Goal: Information Seeking & Learning: Learn about a topic

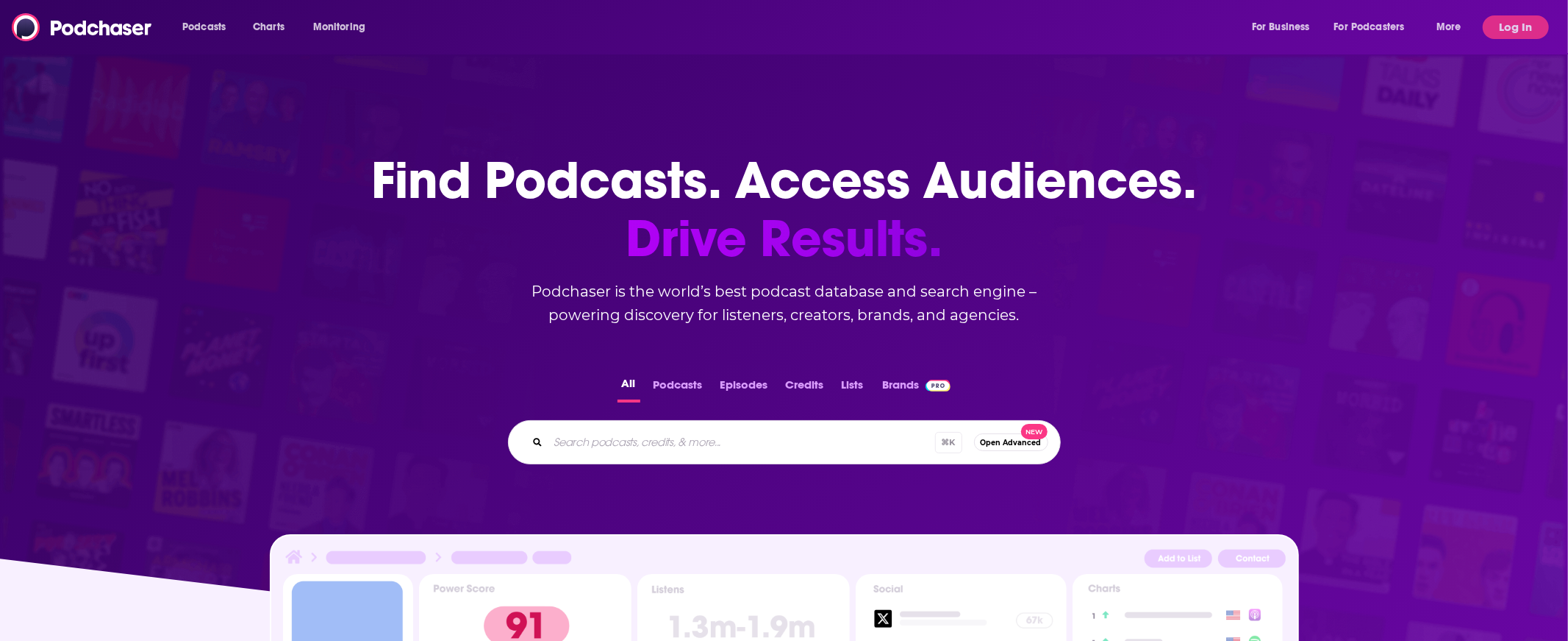
click at [662, 17] on div "Podcasts Charts Monitoring For Business For Podcasters More" at bounding box center [824, 27] width 1304 height 23
click at [675, 443] on input "Search podcasts, credits, & more..." at bounding box center [742, 441] width 387 height 23
click at [1533, 31] on button "Log In" at bounding box center [1515, 27] width 66 height 23
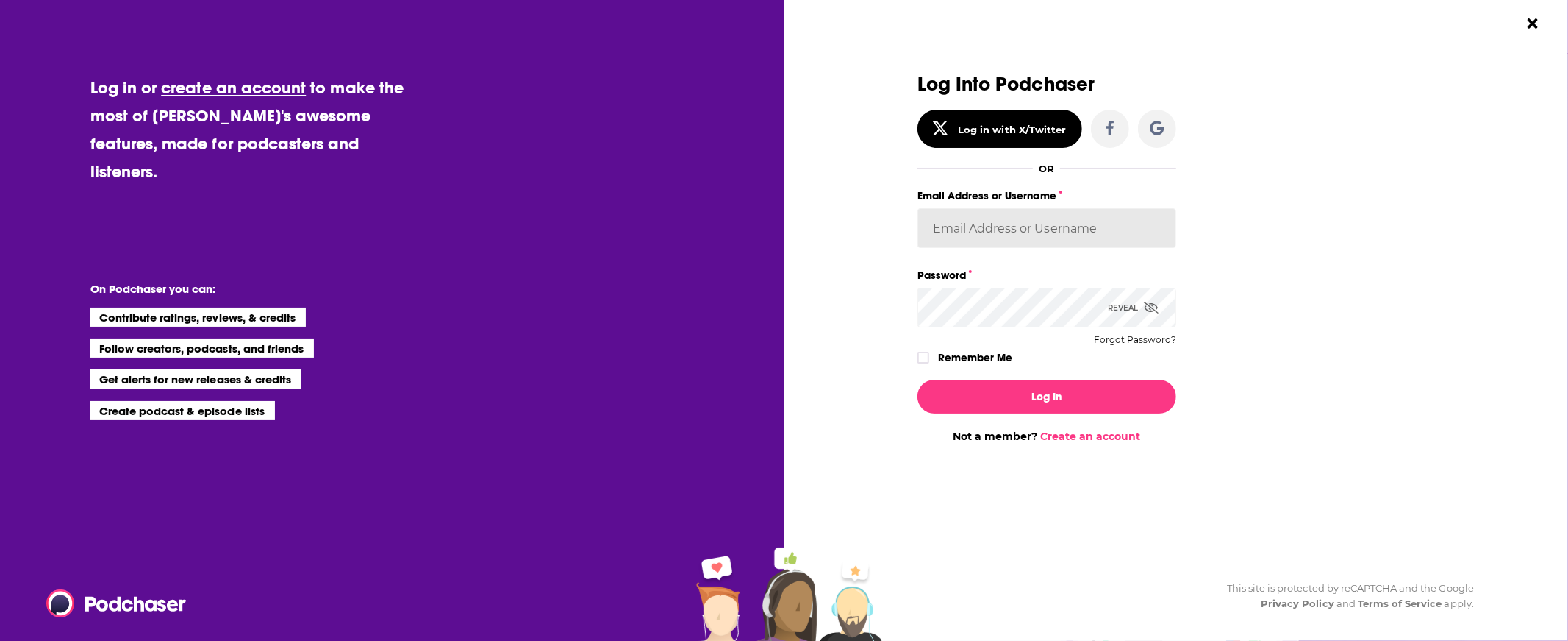
click at [1070, 227] on input "Email Address or Username" at bounding box center [1047, 228] width 258 height 40
type input "[PERSON_NAME][EMAIL_ADDRESS][DOMAIN_NAME]"
click at [1066, 400] on button "Log In" at bounding box center [1047, 396] width 258 height 34
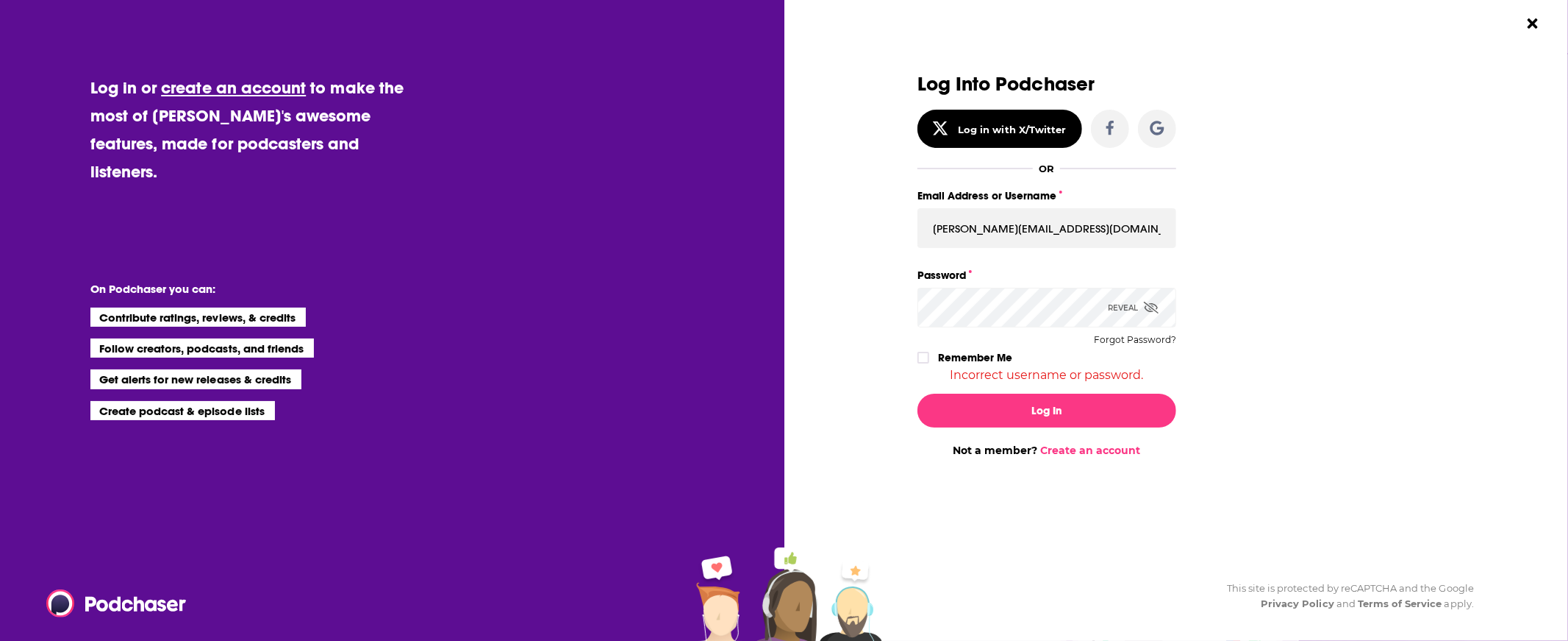
click at [1153, 308] on icon "Dialog" at bounding box center [1151, 308] width 15 height 12
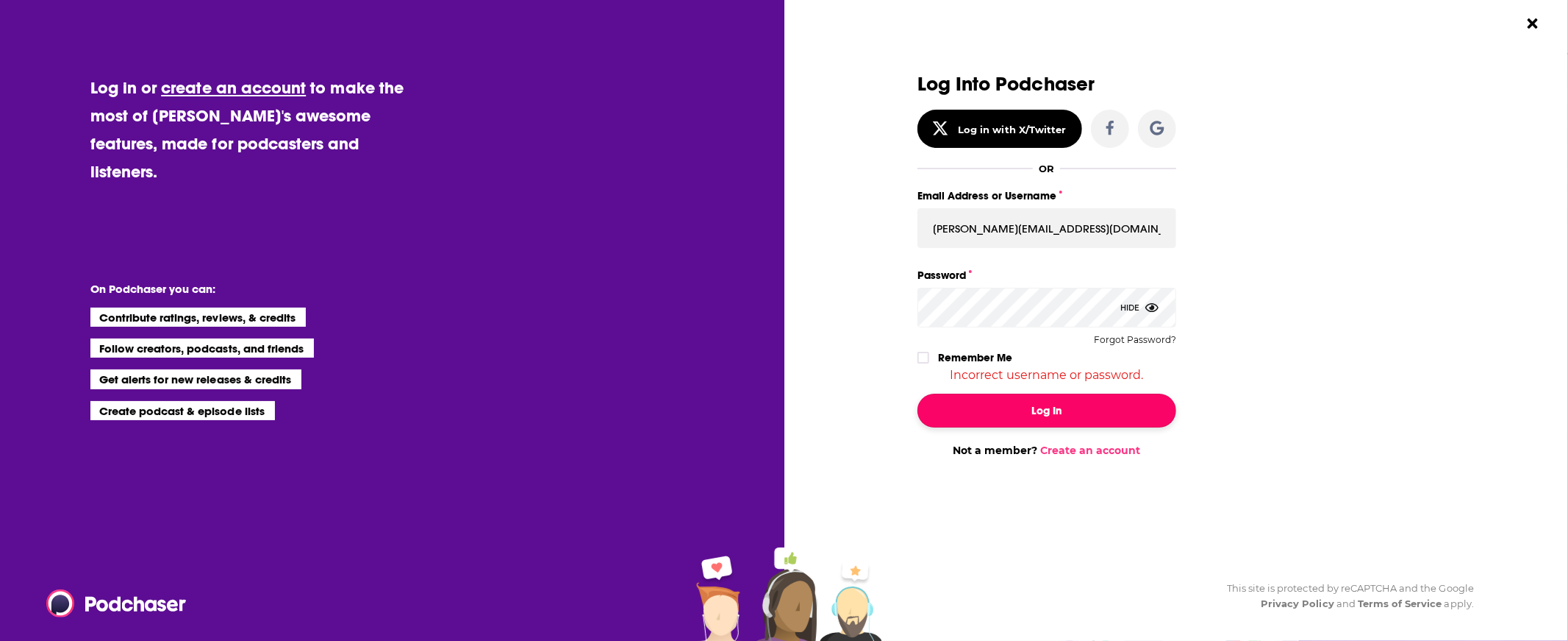
click at [1063, 396] on button "Log In" at bounding box center [1047, 410] width 258 height 34
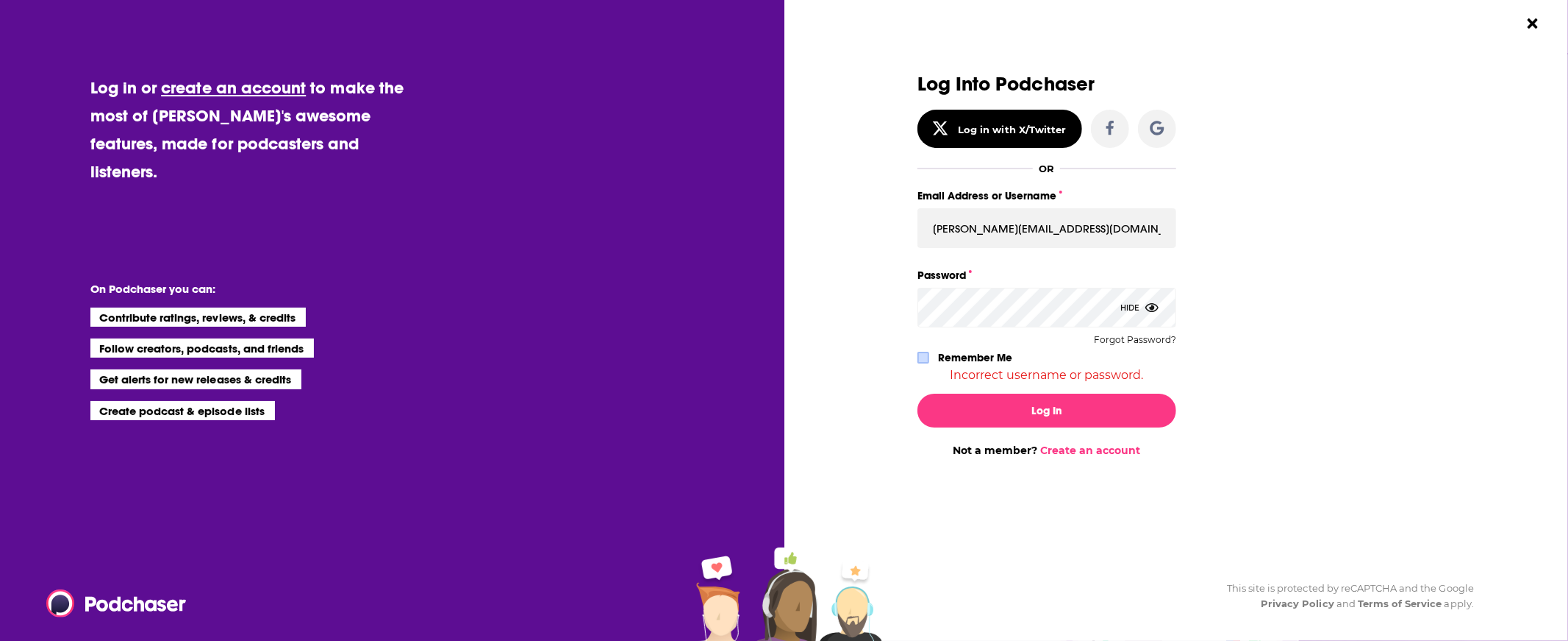
click at [922, 362] on span "Dialog" at bounding box center [923, 358] width 9 height 9
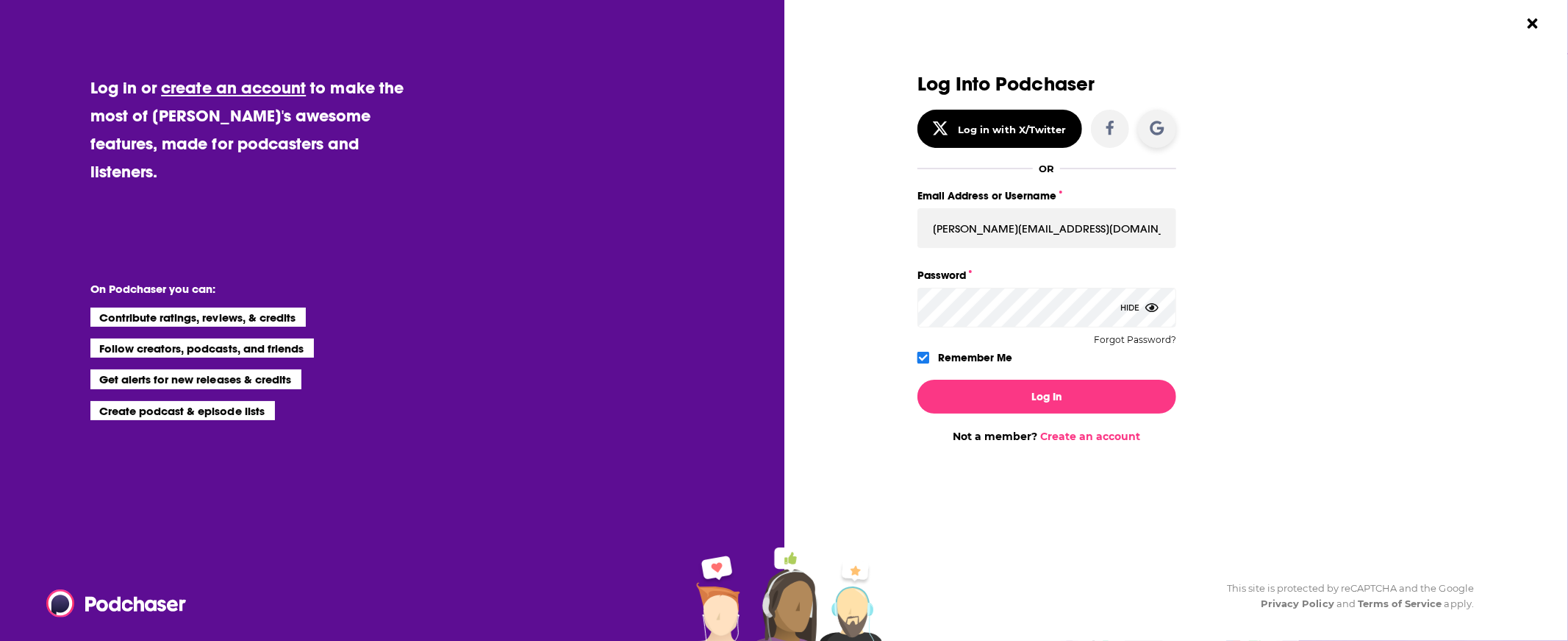
click at [1155, 135] on div "Dialog" at bounding box center [1158, 129] width 15 height 19
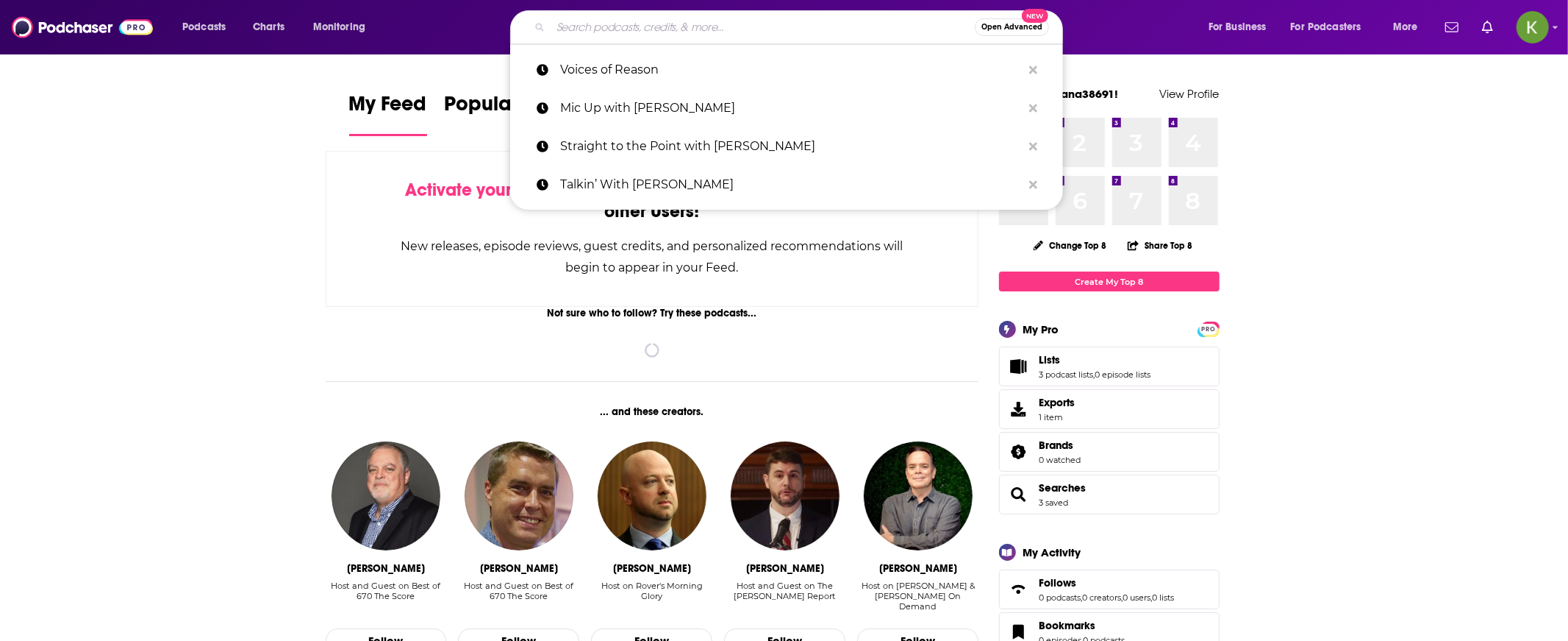
click at [609, 30] on input "Search podcasts, credits, & more..." at bounding box center [763, 27] width 424 height 23
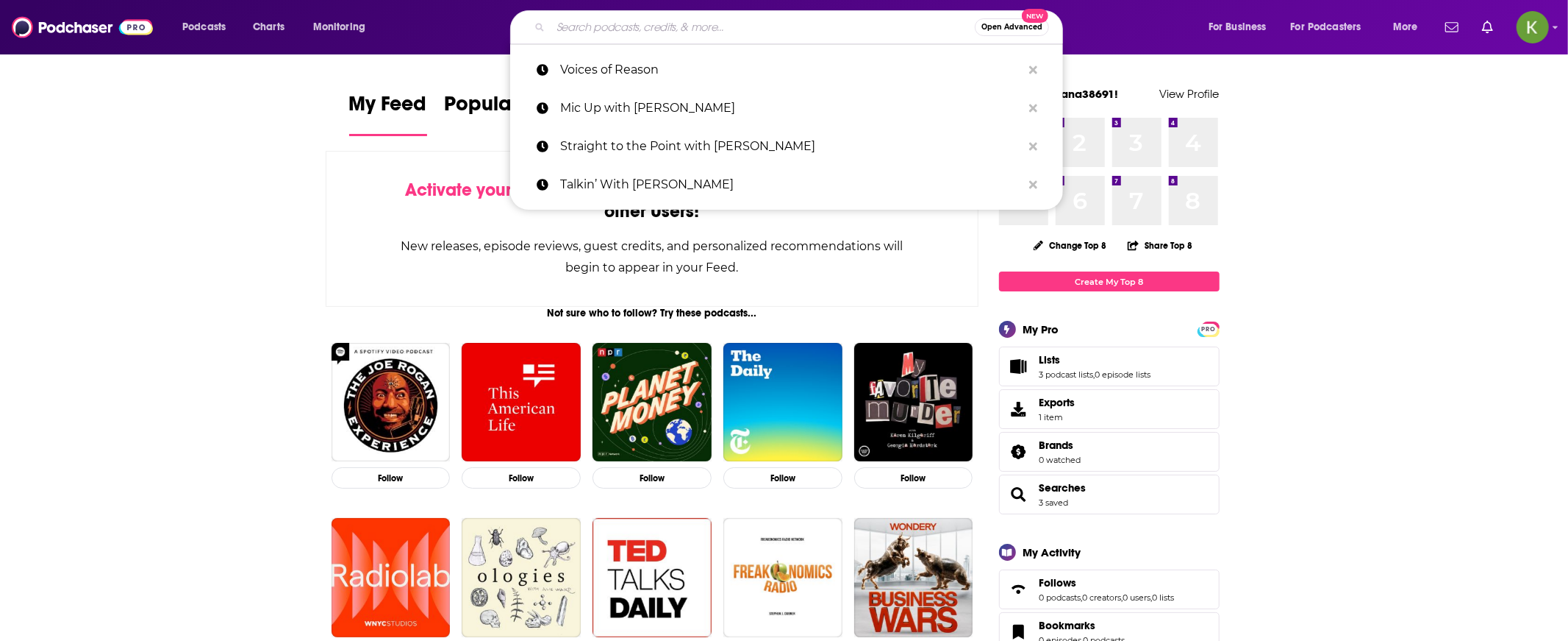
paste input "Kansas City Today"
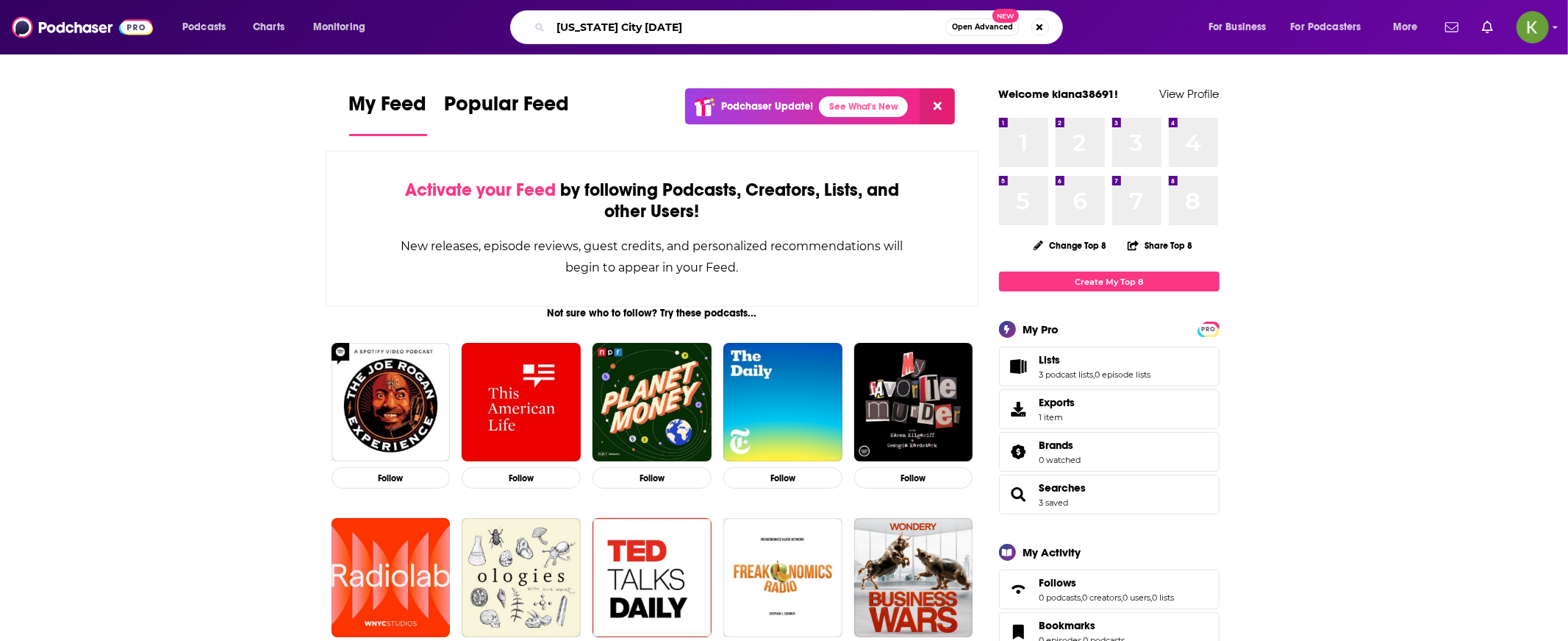
type input "Kansas City Today"
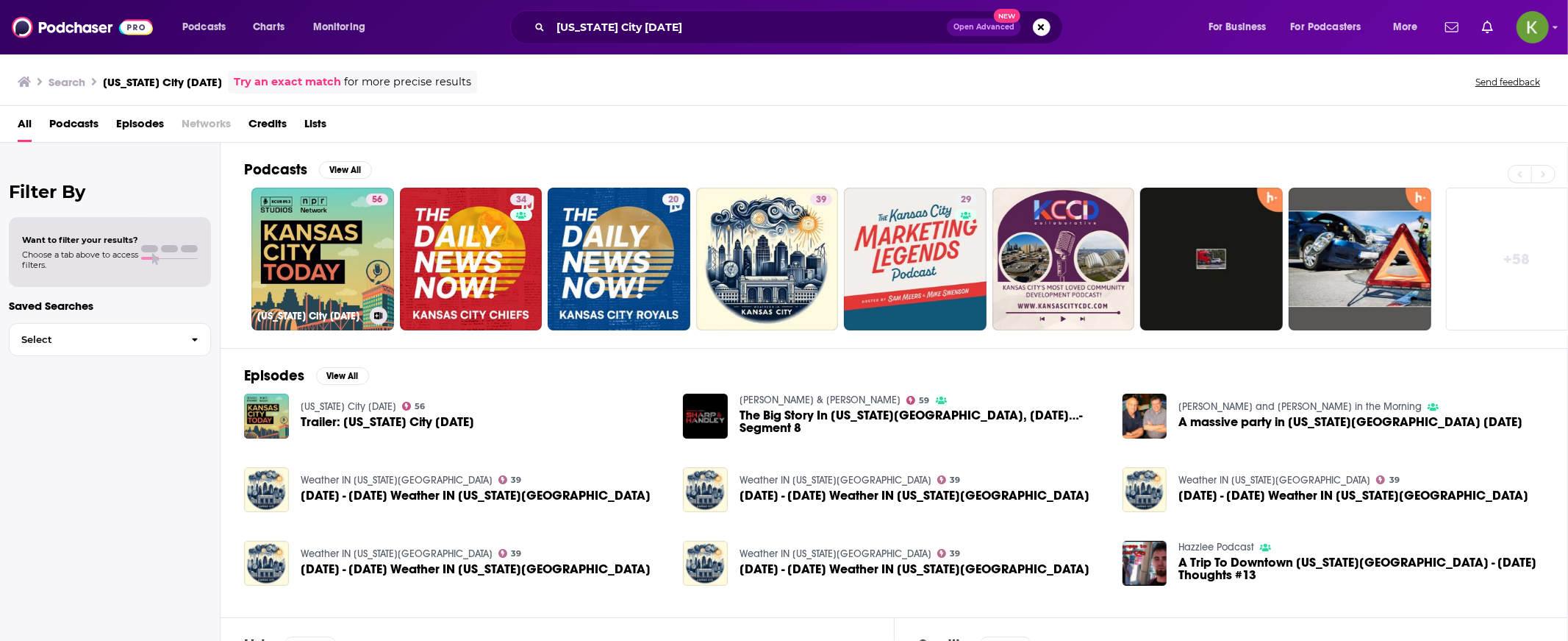
click at [328, 273] on link "56 Kansas City Today" at bounding box center [323, 258] width 143 height 143
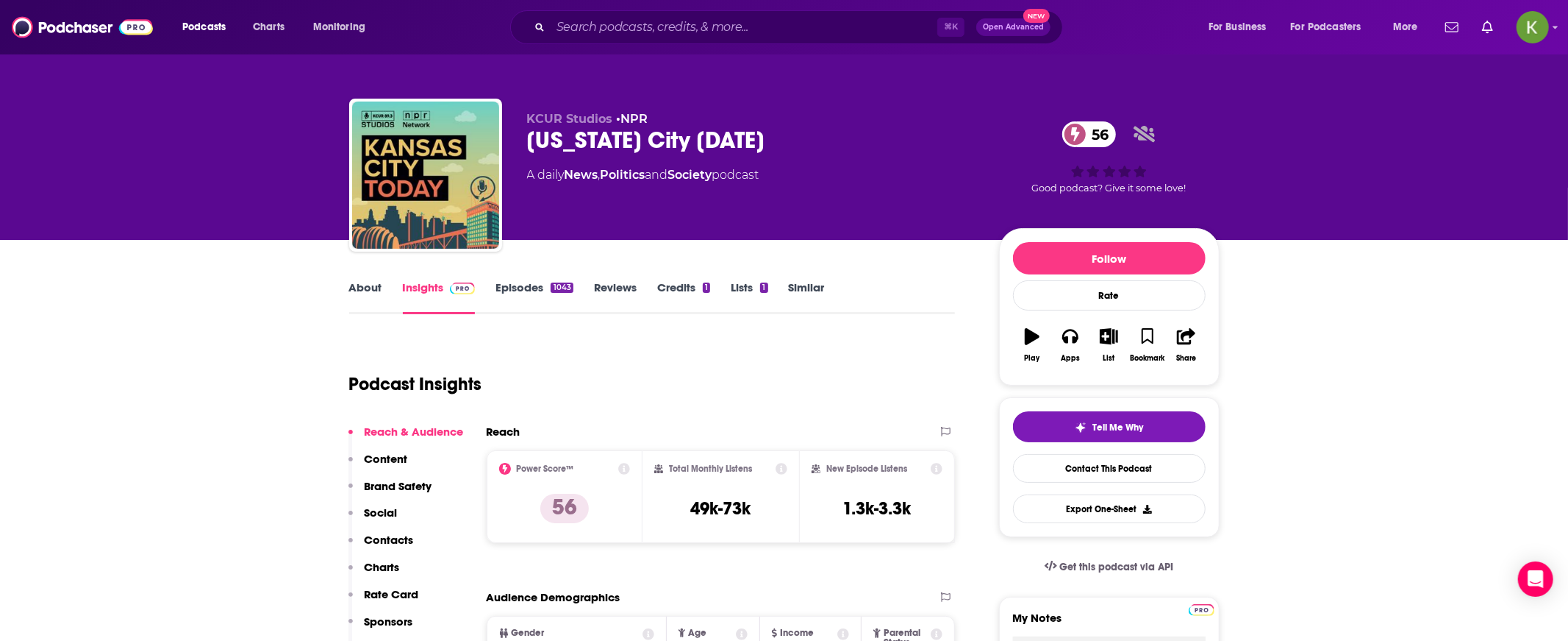
click at [508, 281] on link "Episodes 1043" at bounding box center [533, 296] width 77 height 34
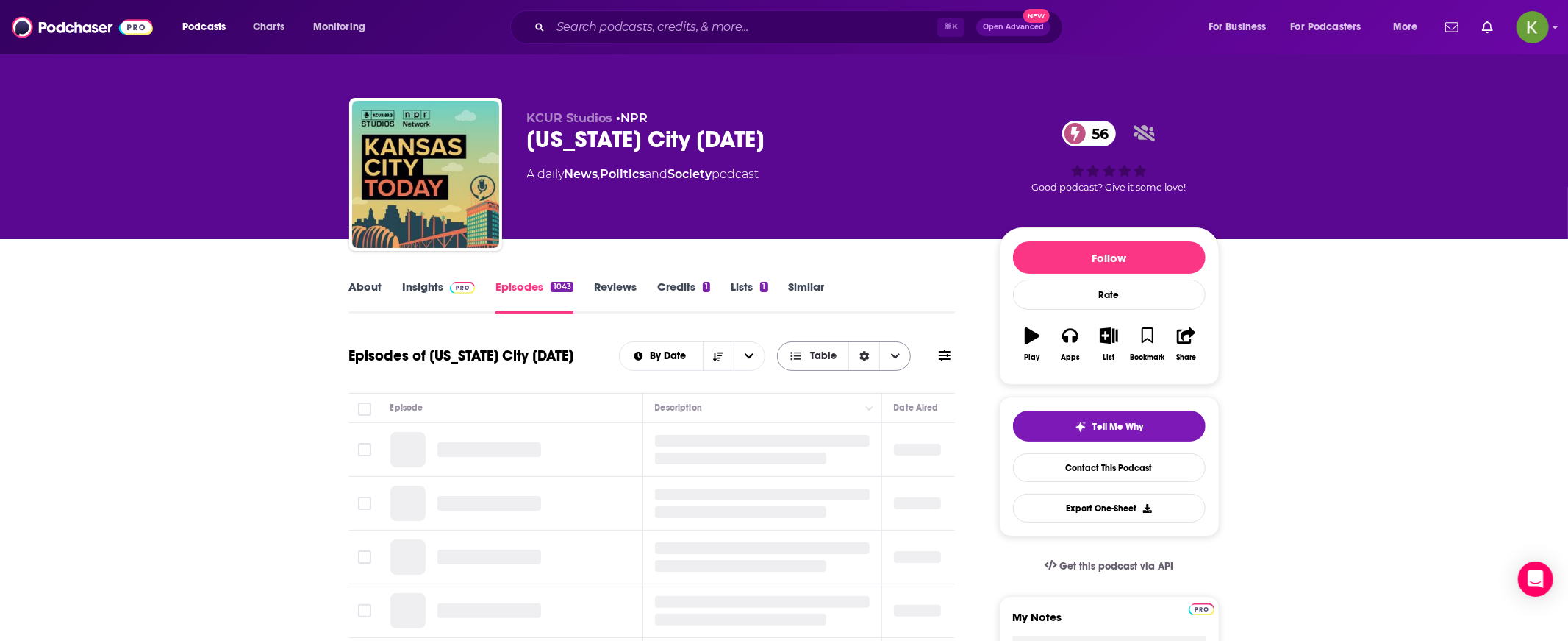
scroll to position [55, 0]
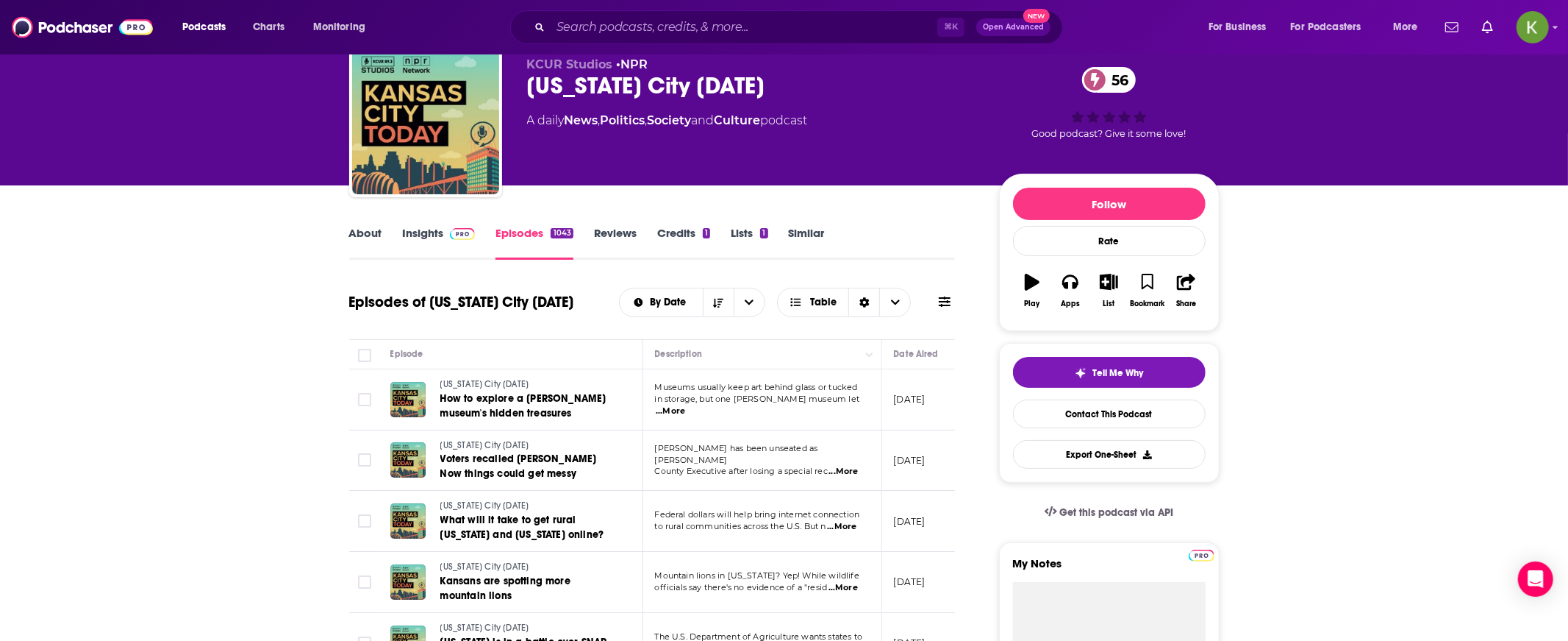
click at [944, 298] on icon at bounding box center [945, 301] width 12 height 12
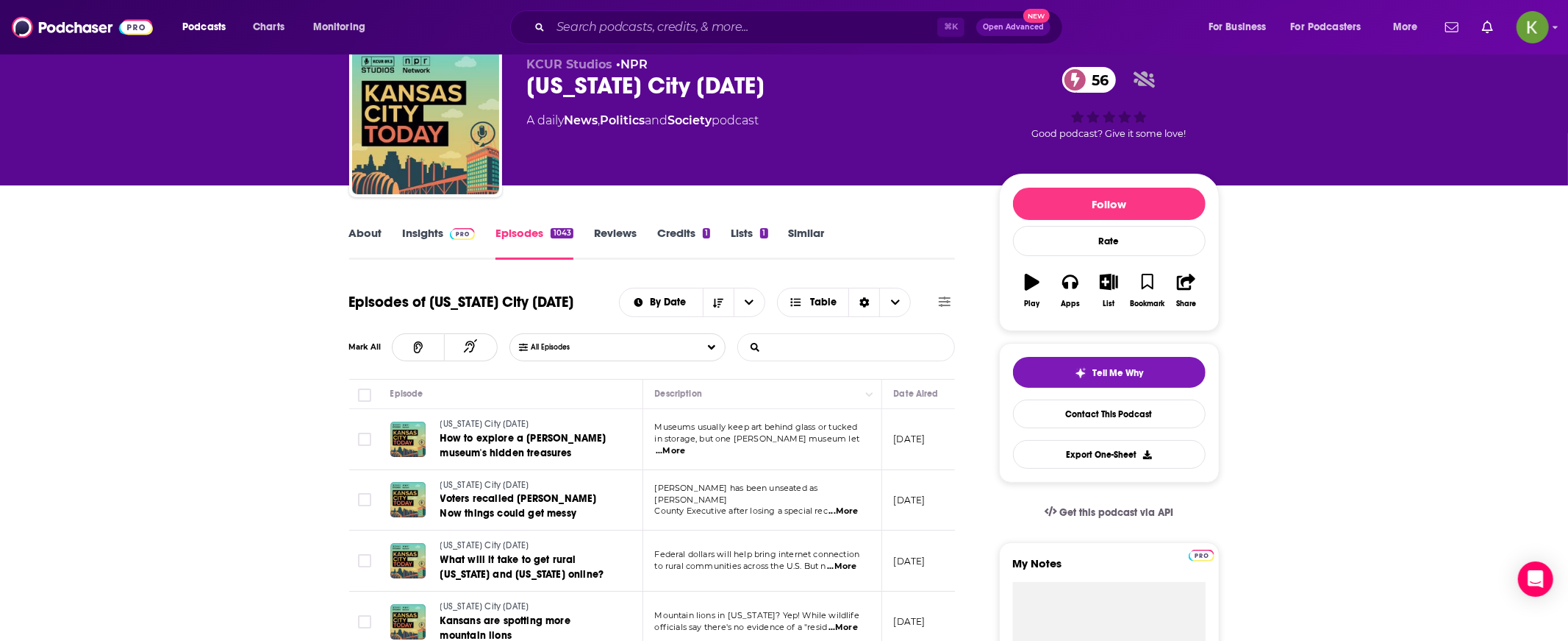
click at [769, 345] on input "List Search Input" at bounding box center [815, 346] width 154 height 27
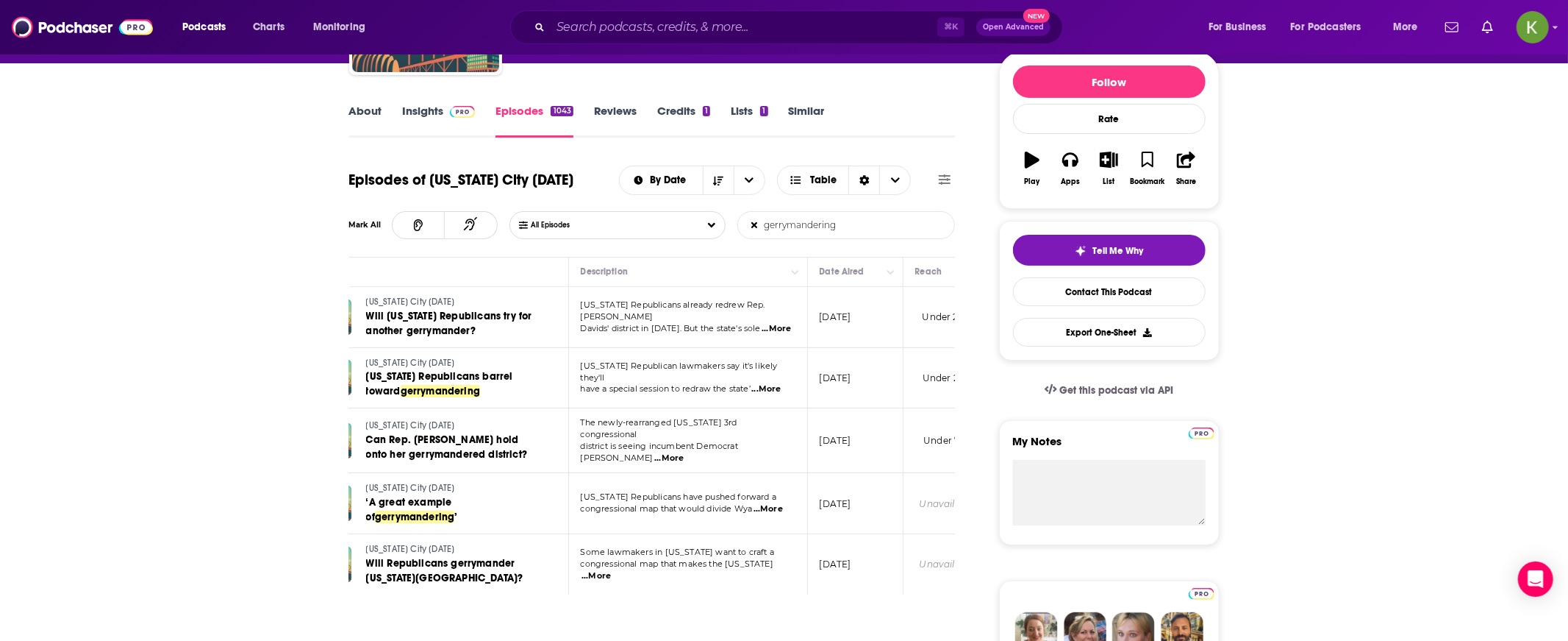
scroll to position [0, 0]
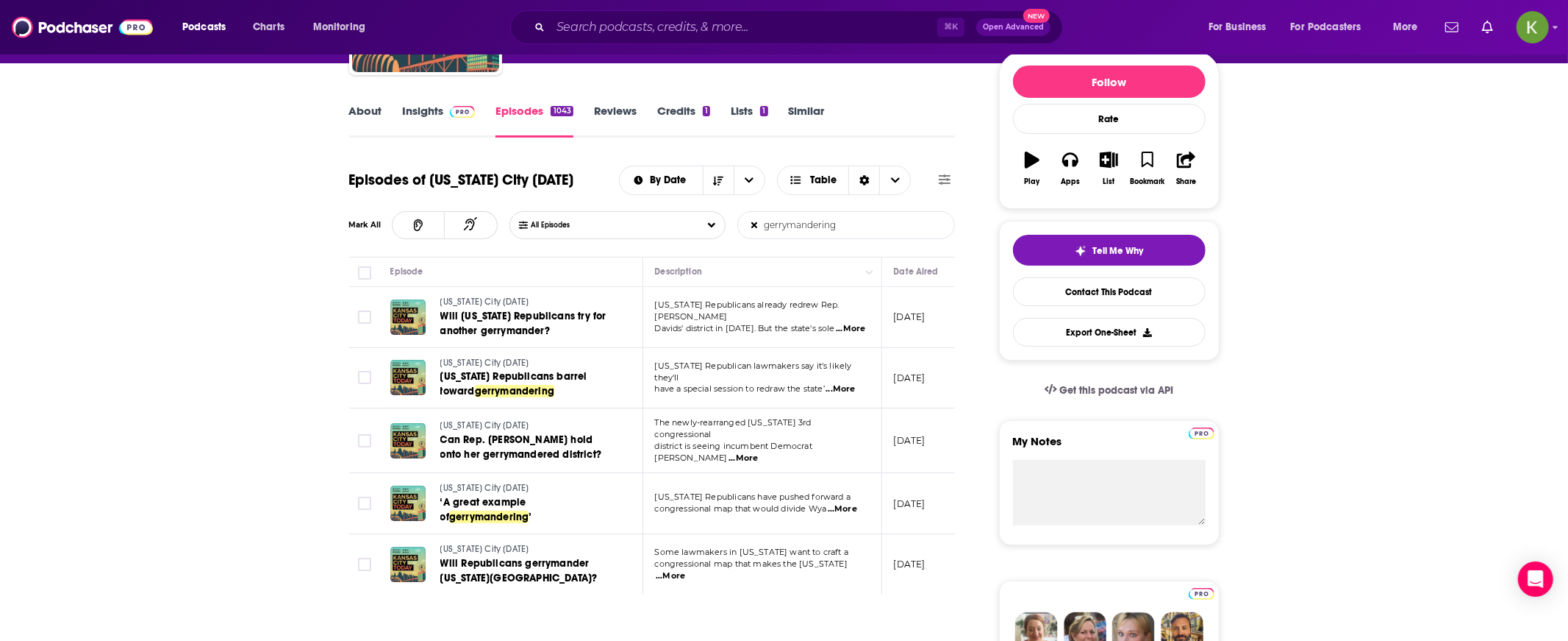
type input "gerrymandering"
click at [373, 119] on link "About" at bounding box center [366, 120] width 33 height 34
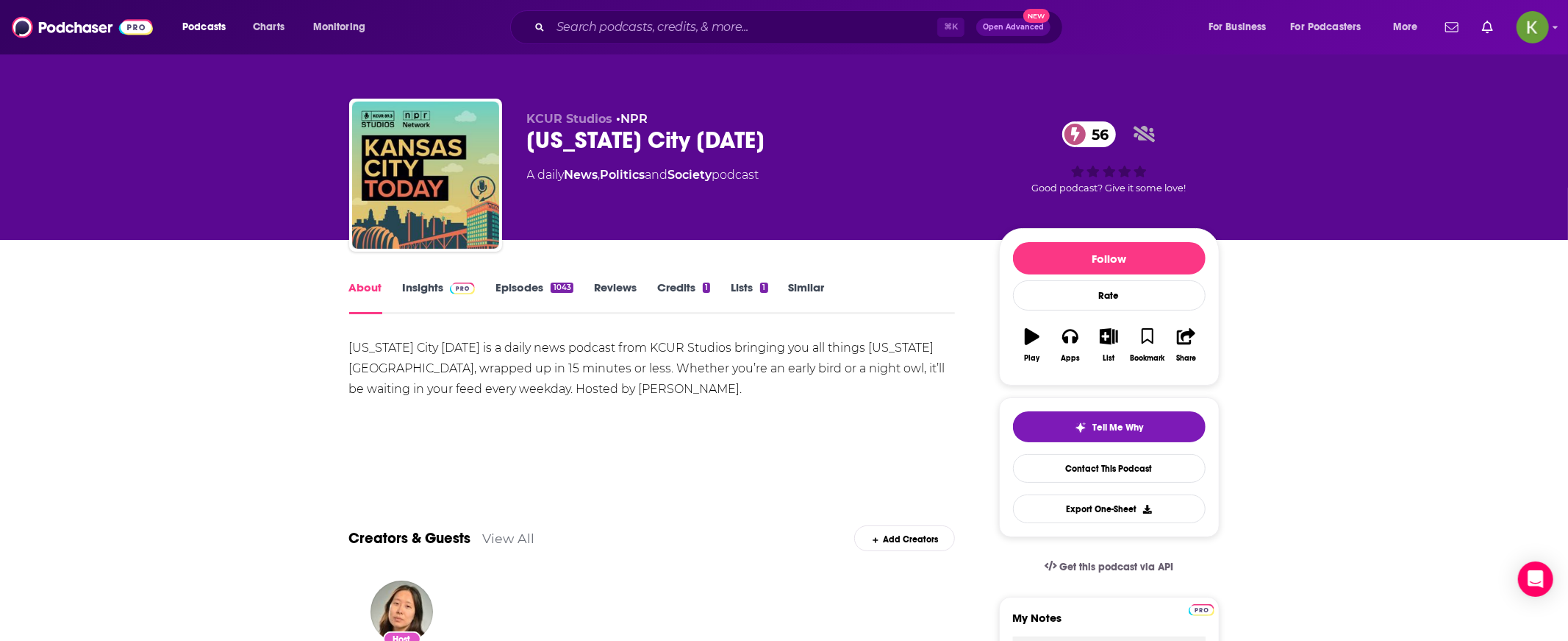
click at [448, 304] on link "Insights" at bounding box center [439, 296] width 73 height 34
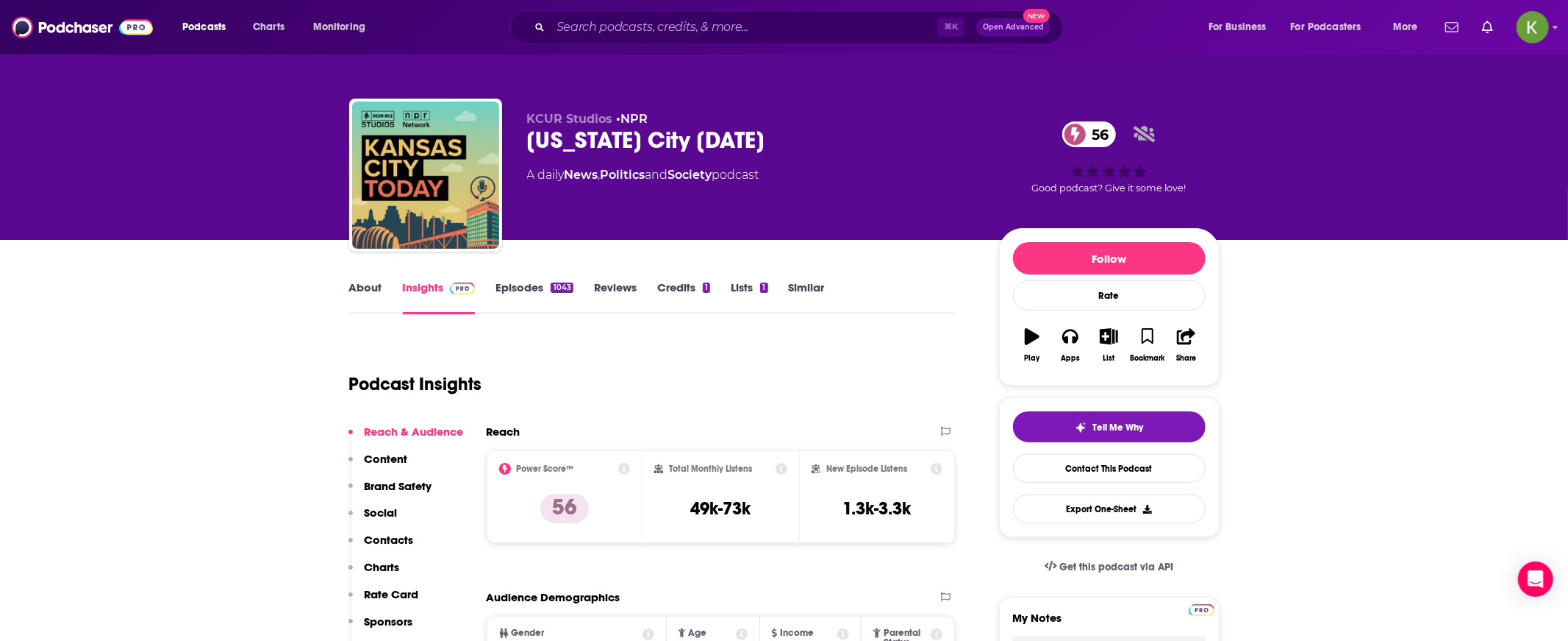
click at [501, 283] on link "Episodes 1043" at bounding box center [533, 296] width 77 height 34
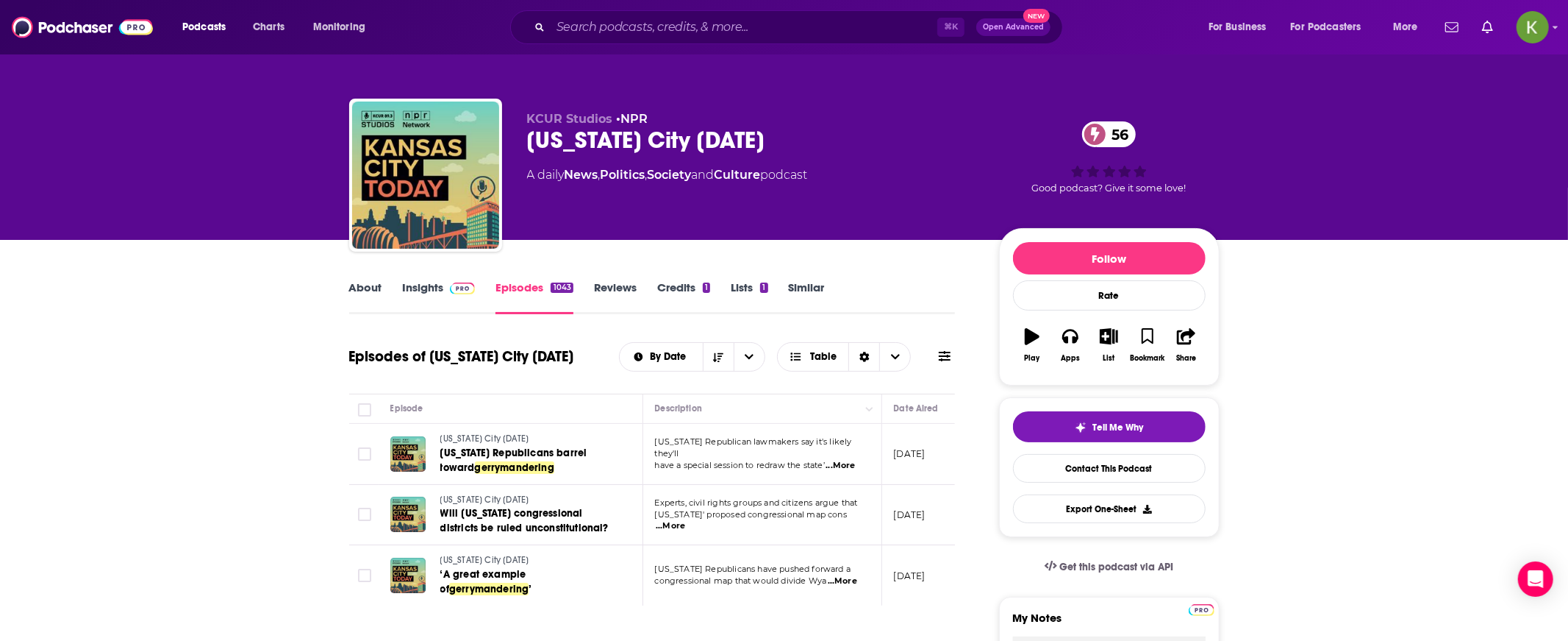
click at [947, 359] on icon at bounding box center [945, 356] width 12 height 10
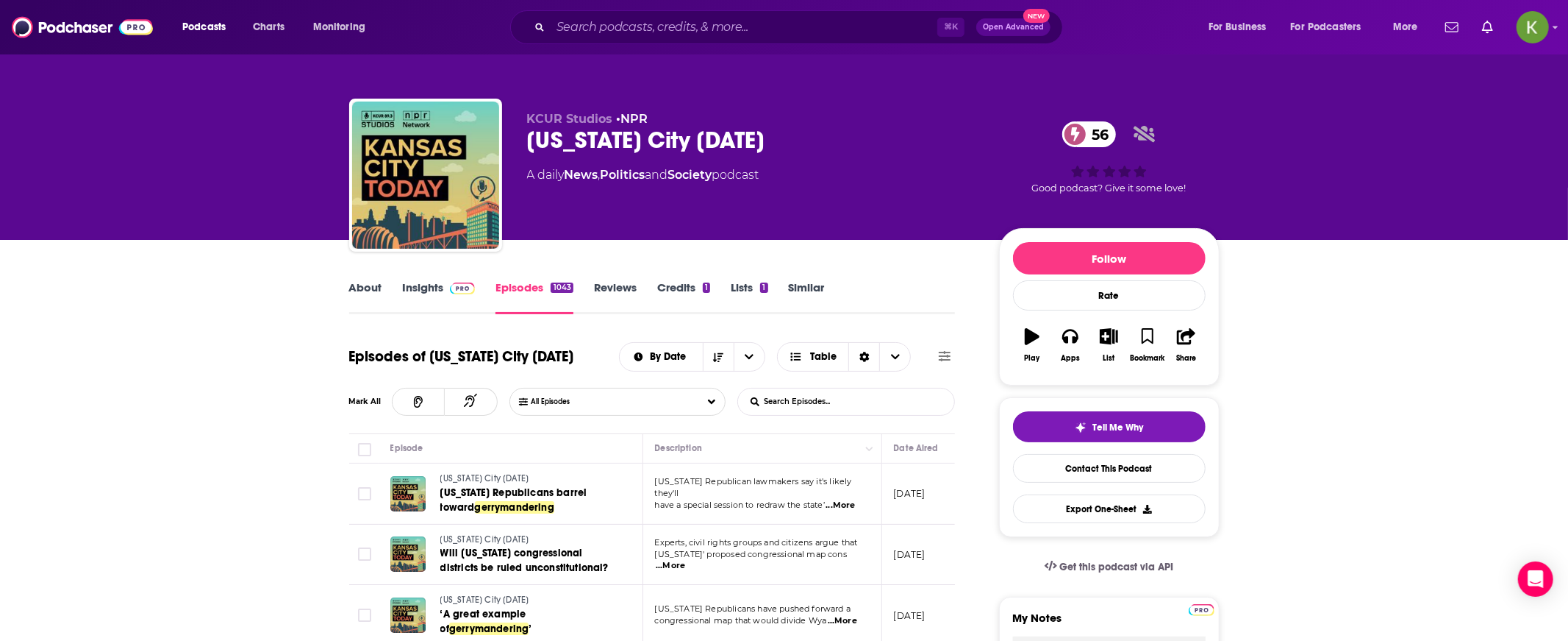
click at [847, 499] on span "...More" at bounding box center [841, 505] width 30 height 12
drag, startPoint x: 666, startPoint y: 459, endPoint x: 715, endPoint y: 459, distance: 49.0
click at [836, 499] on span "...More" at bounding box center [841, 505] width 30 height 12
drag, startPoint x: 670, startPoint y: 516, endPoint x: 752, endPoint y: 496, distance: 84.4
click at [888, 499] on td "August 18, 2025" at bounding box center [930, 494] width 95 height 61
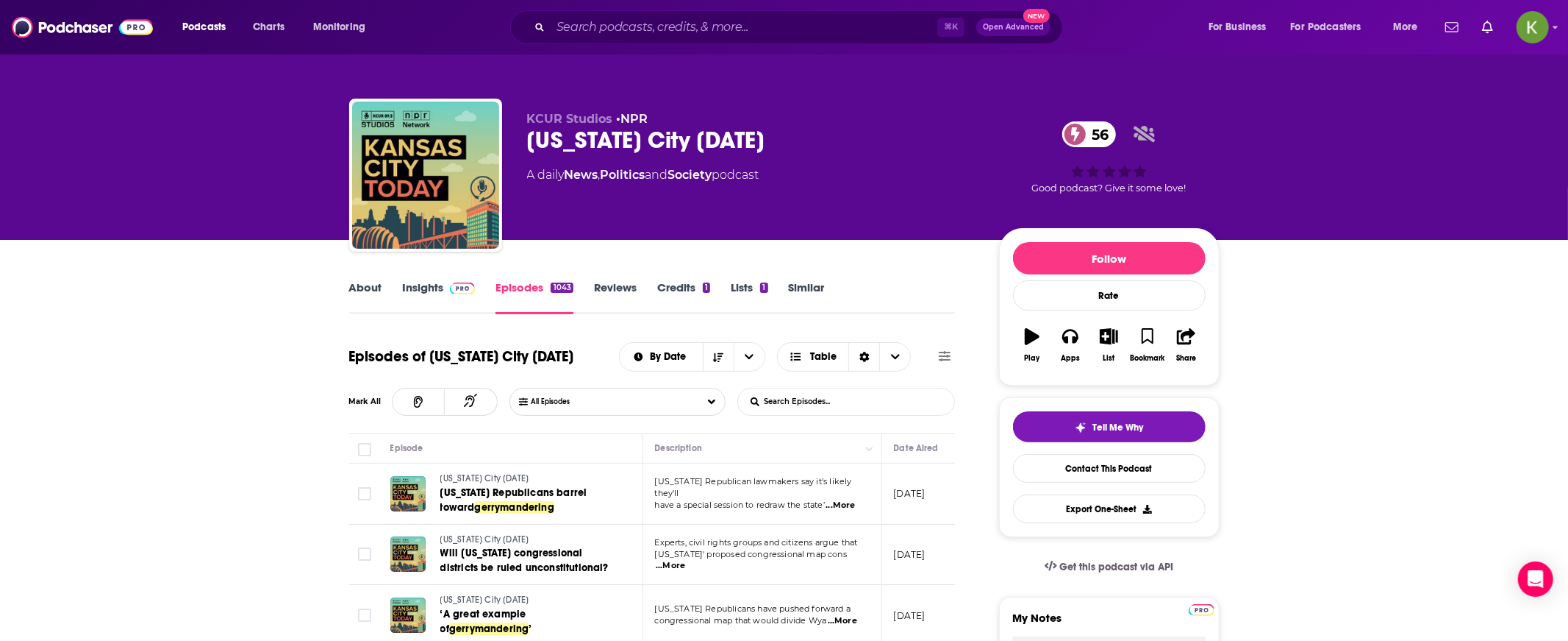
click at [831, 499] on p "have a special session to redraw the state’ ...More" at bounding box center [761, 505] width 214 height 12
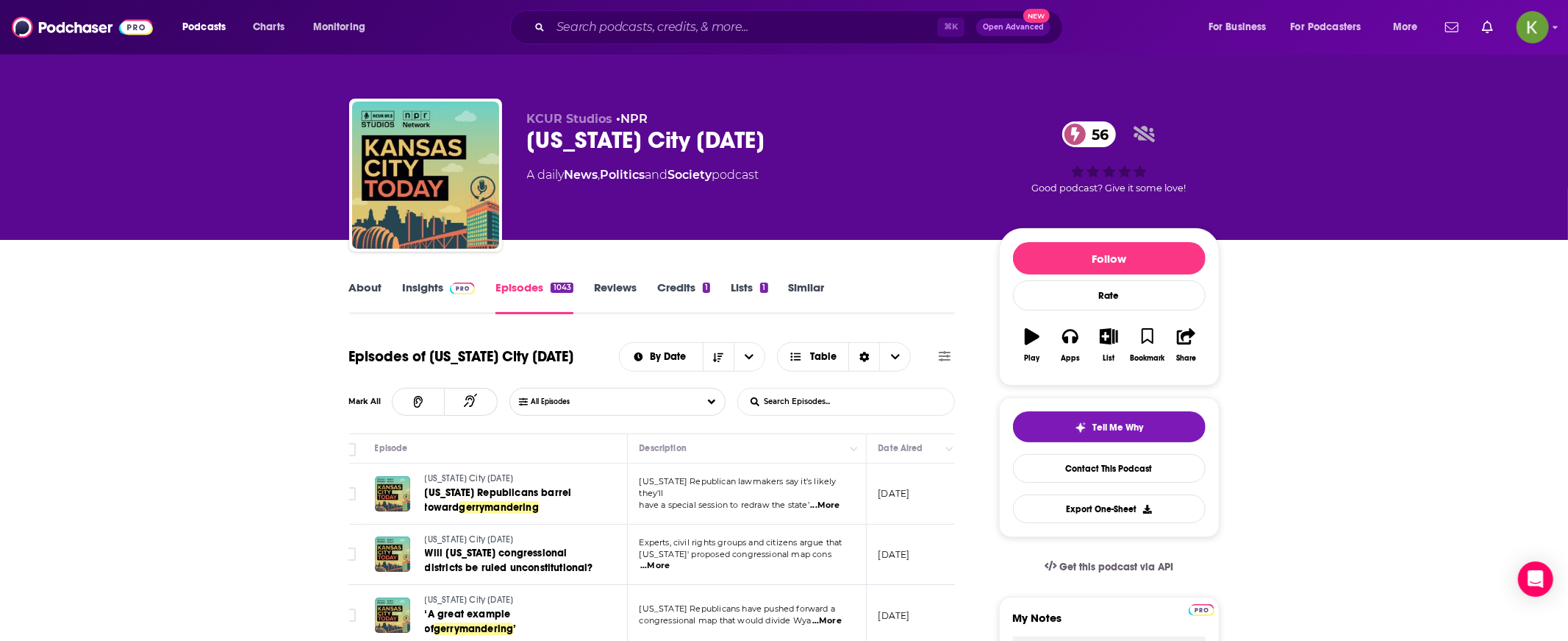
click at [839, 499] on span "...More" at bounding box center [825, 505] width 30 height 12
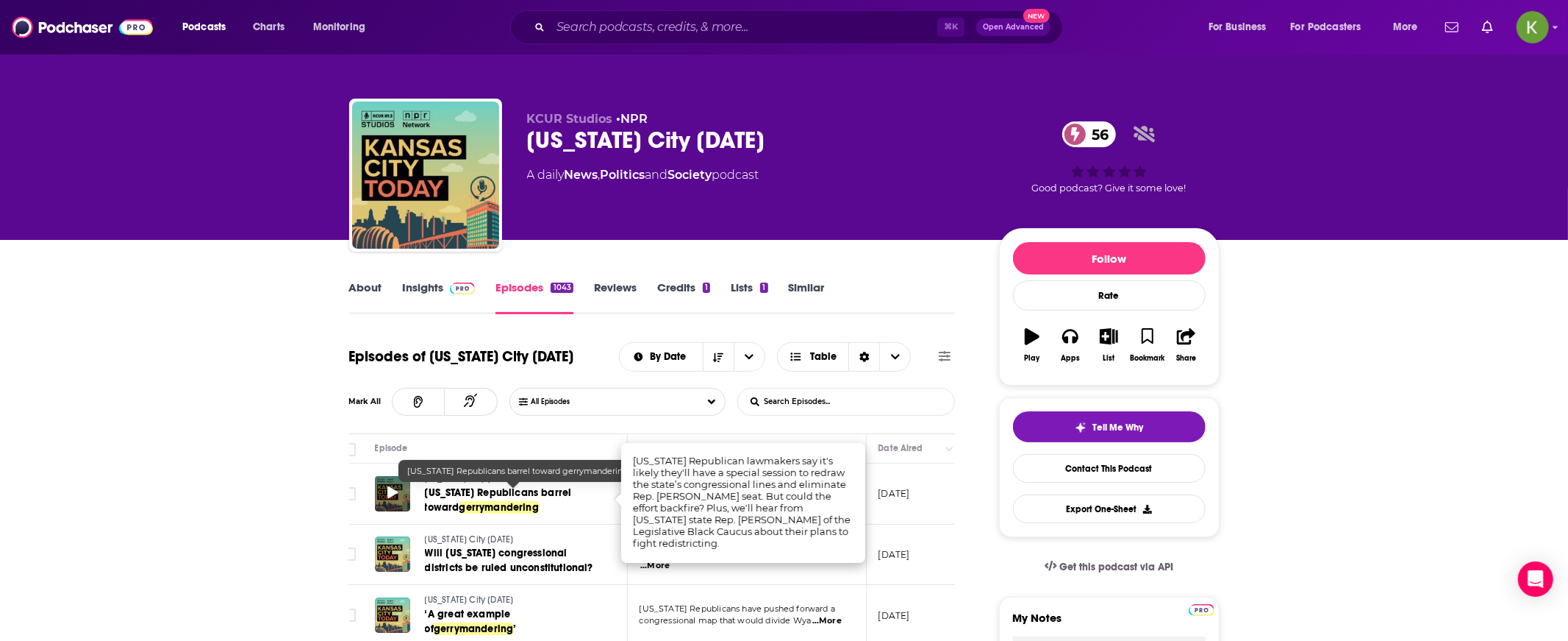
scroll to position [4, 0]
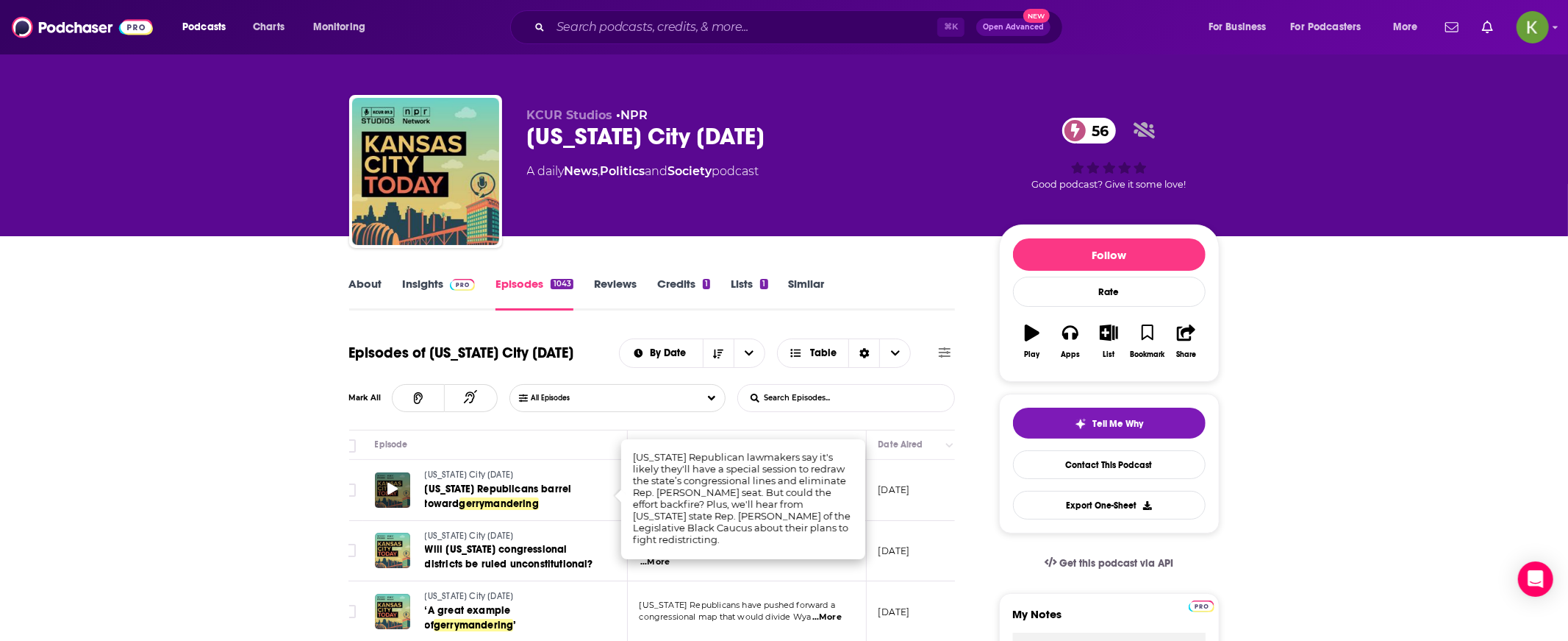
click at [391, 488] on icon at bounding box center [392, 488] width 10 height 12
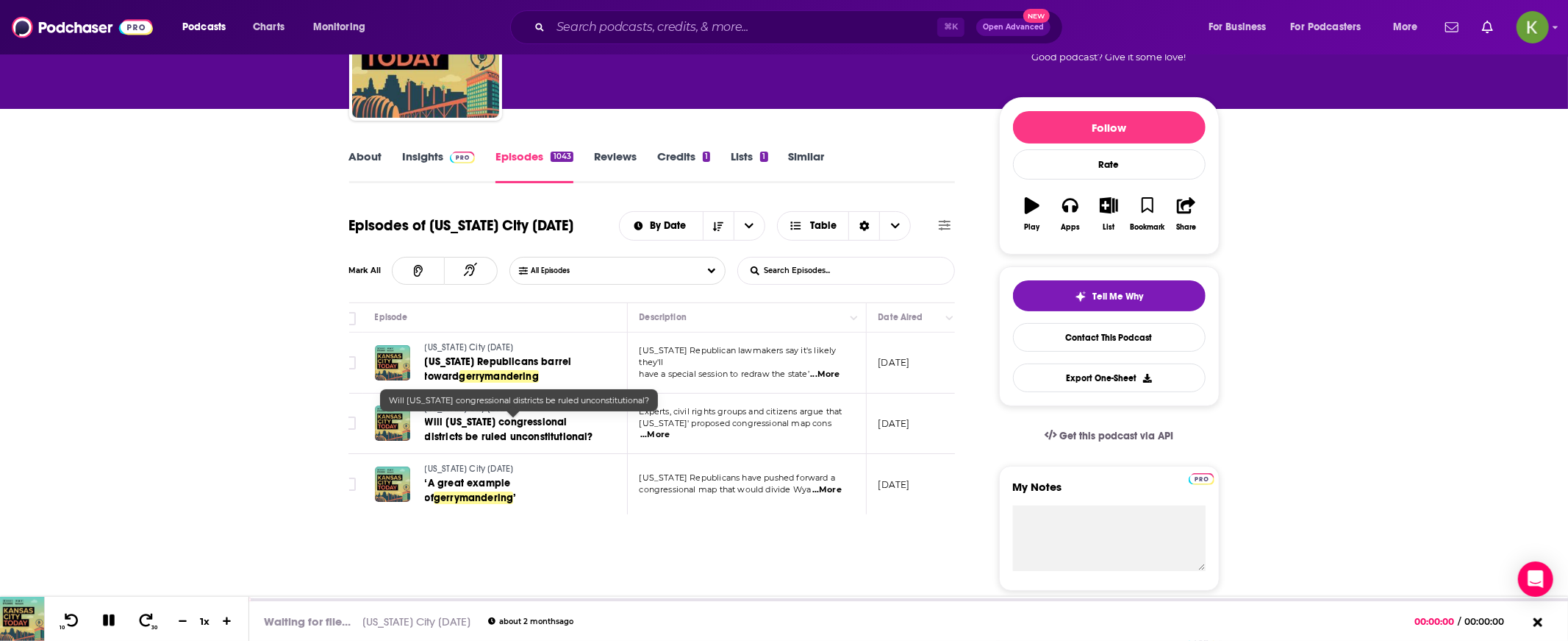
scroll to position [148, 0]
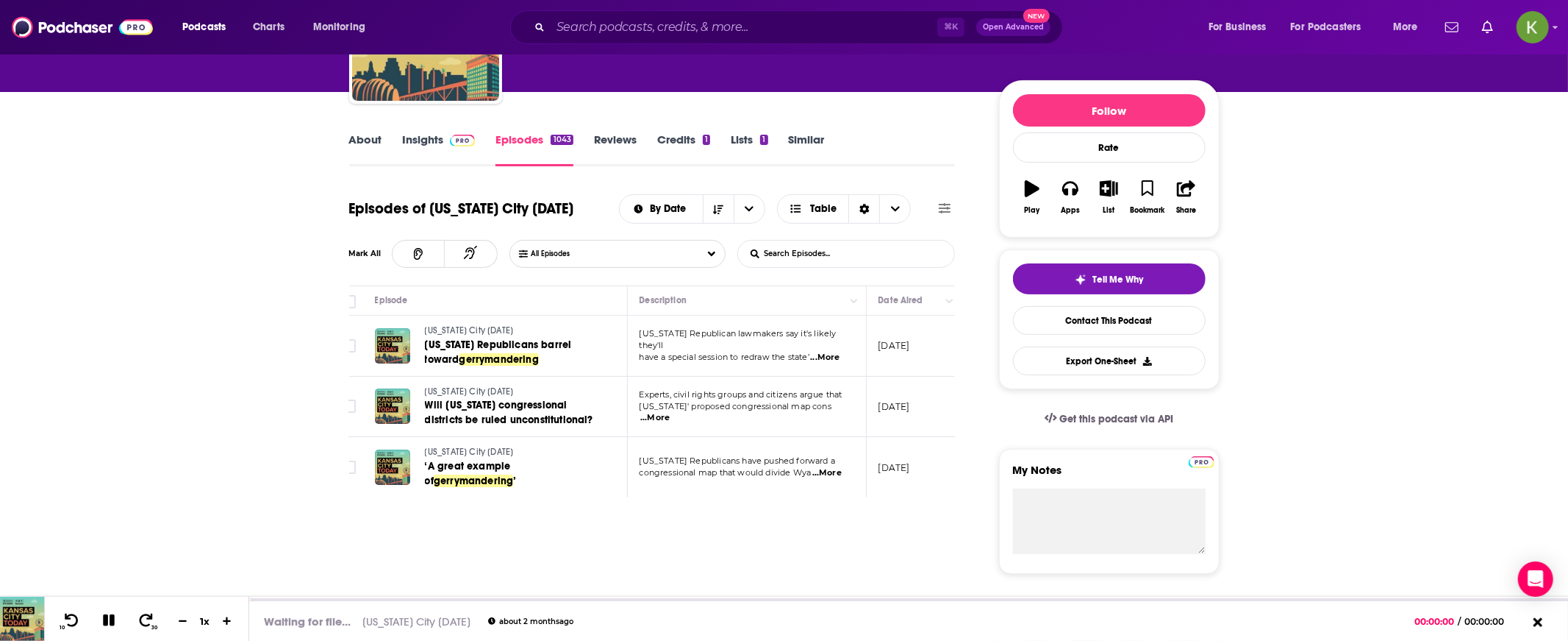
click at [670, 412] on span "...More" at bounding box center [656, 418] width 30 height 12
click at [835, 476] on span "...More" at bounding box center [827, 472] width 30 height 12
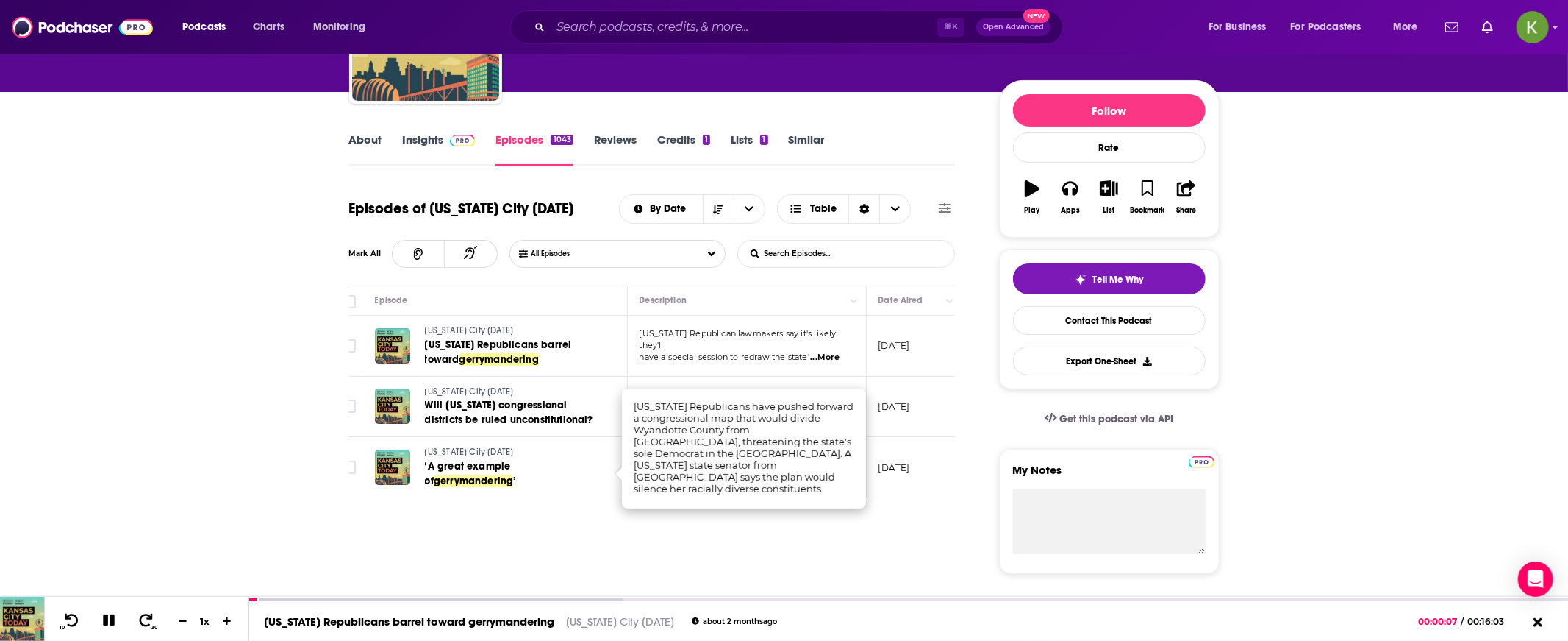
drag, startPoint x: 722, startPoint y: 509, endPoint x: 726, endPoint y: 500, distance: 9.8
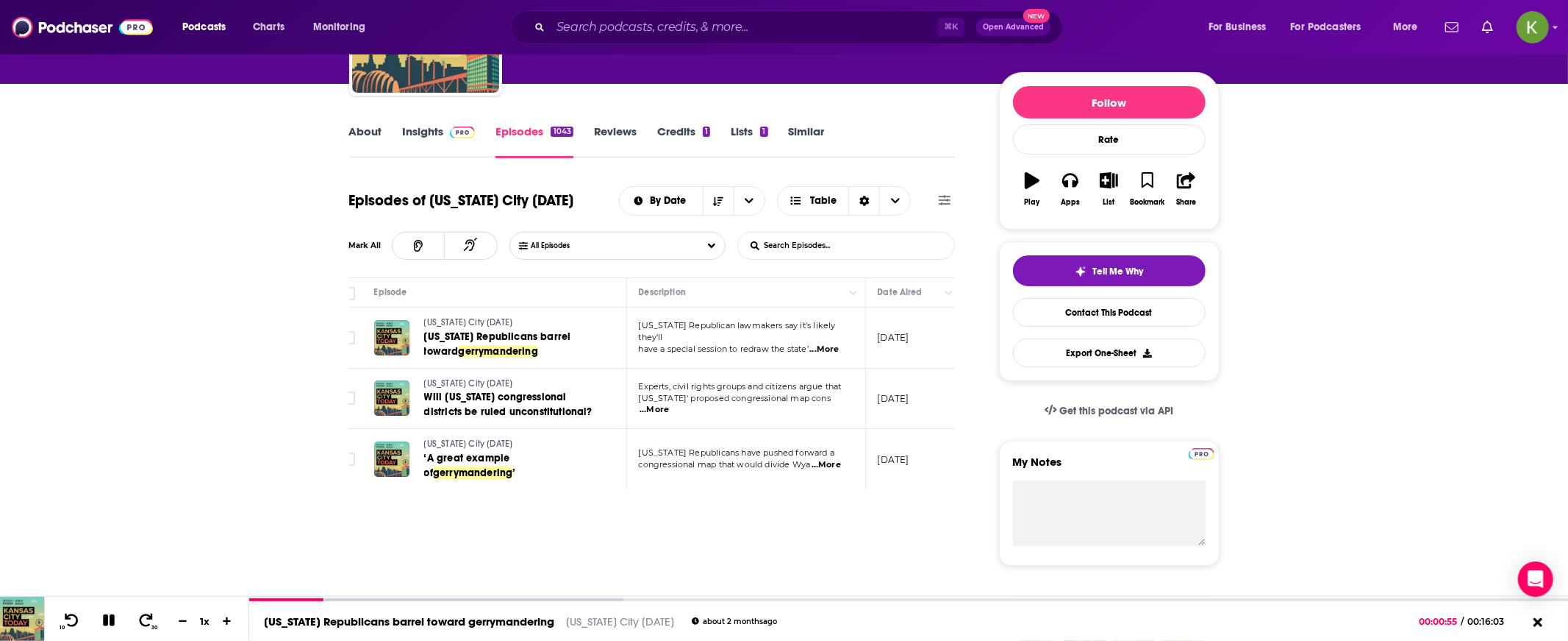
scroll to position [0, 10]
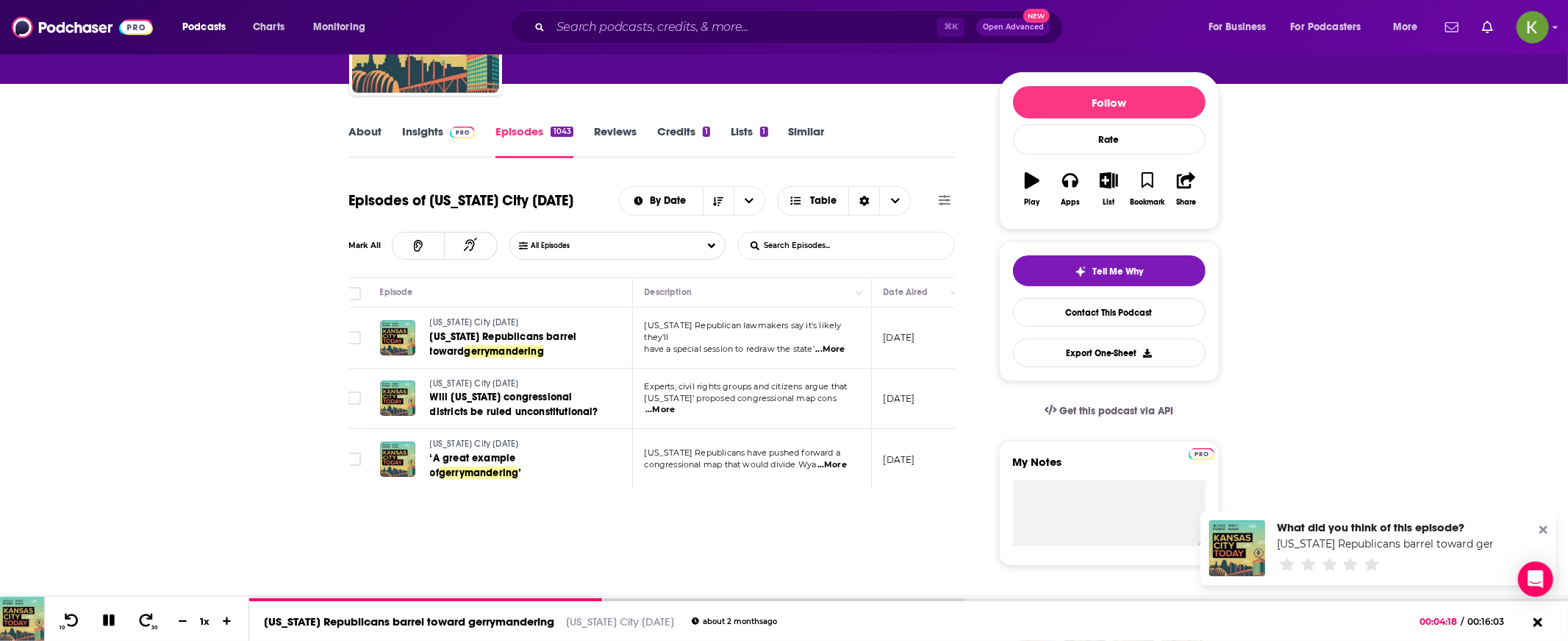
click at [840, 344] on span "...More" at bounding box center [830, 349] width 30 height 12
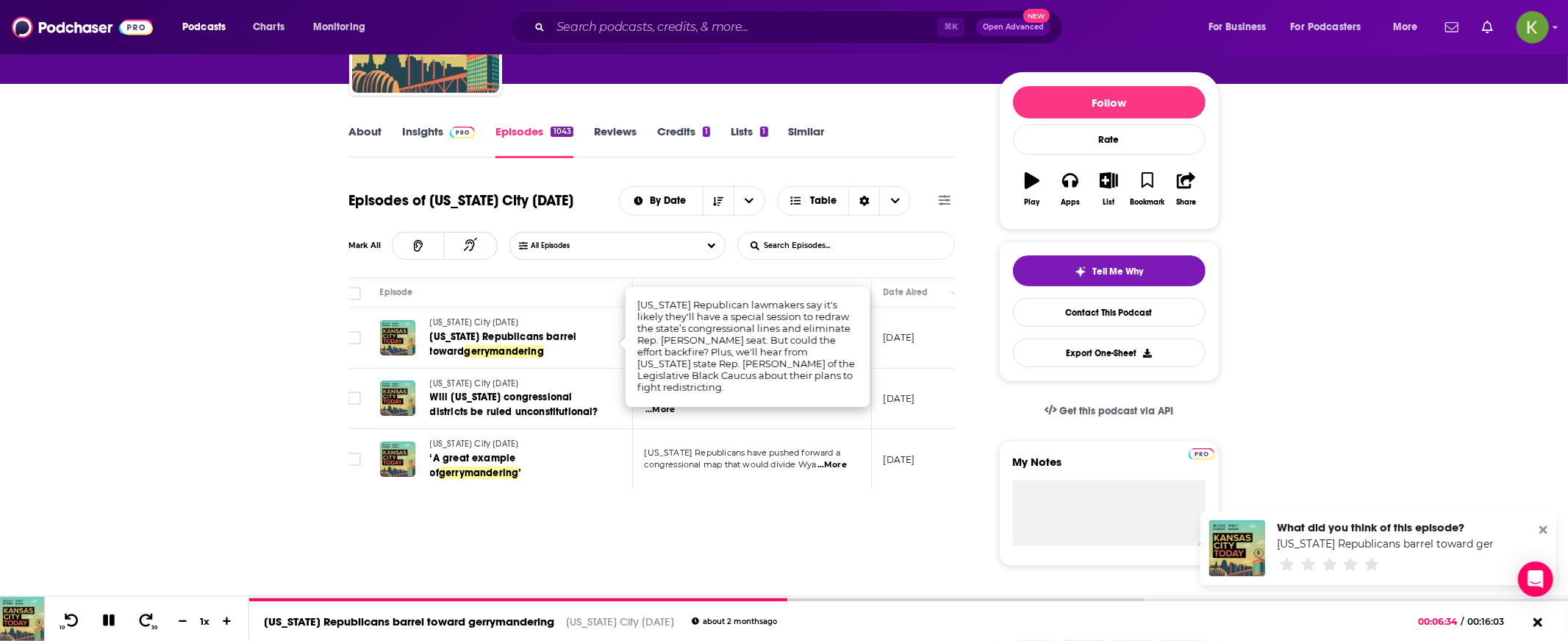
click at [364, 140] on link "About" at bounding box center [366, 141] width 33 height 34
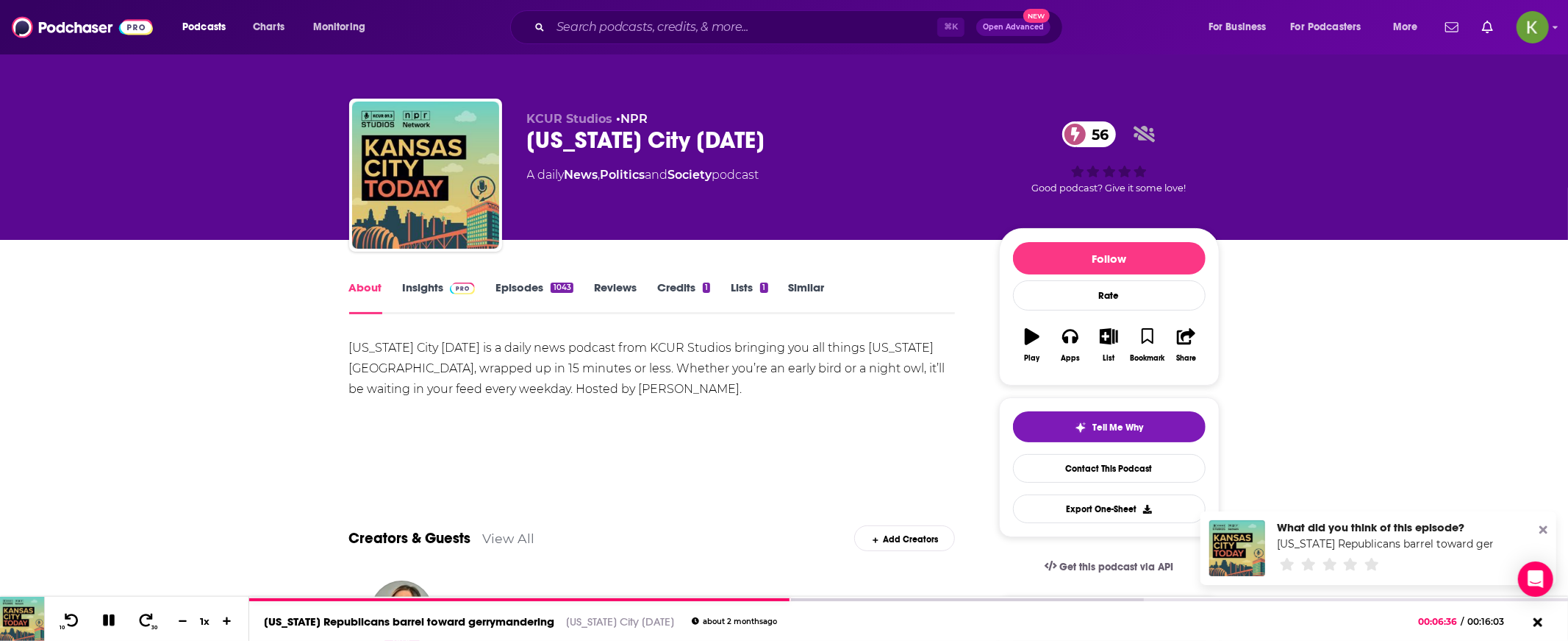
click at [521, 288] on link "Episodes 1043" at bounding box center [533, 296] width 77 height 34
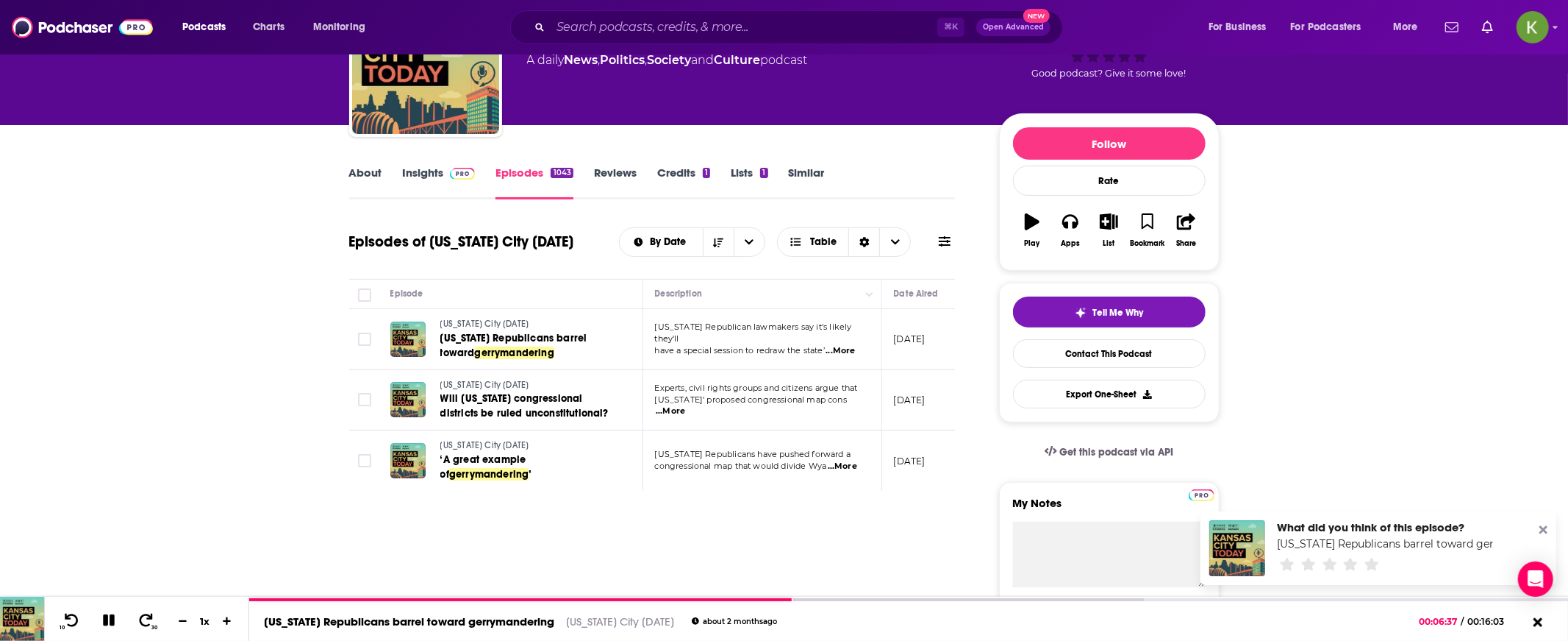
scroll to position [119, 0]
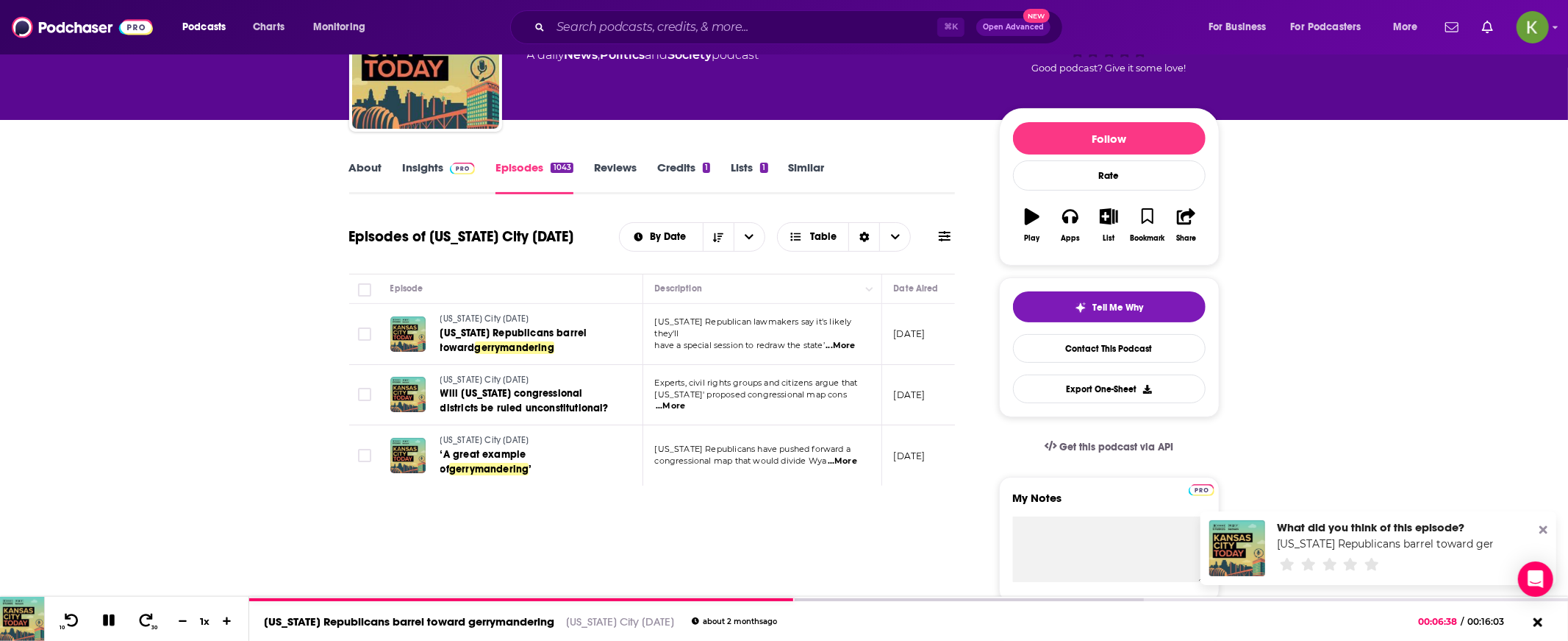
click at [947, 243] on span at bounding box center [945, 236] width 12 height 14
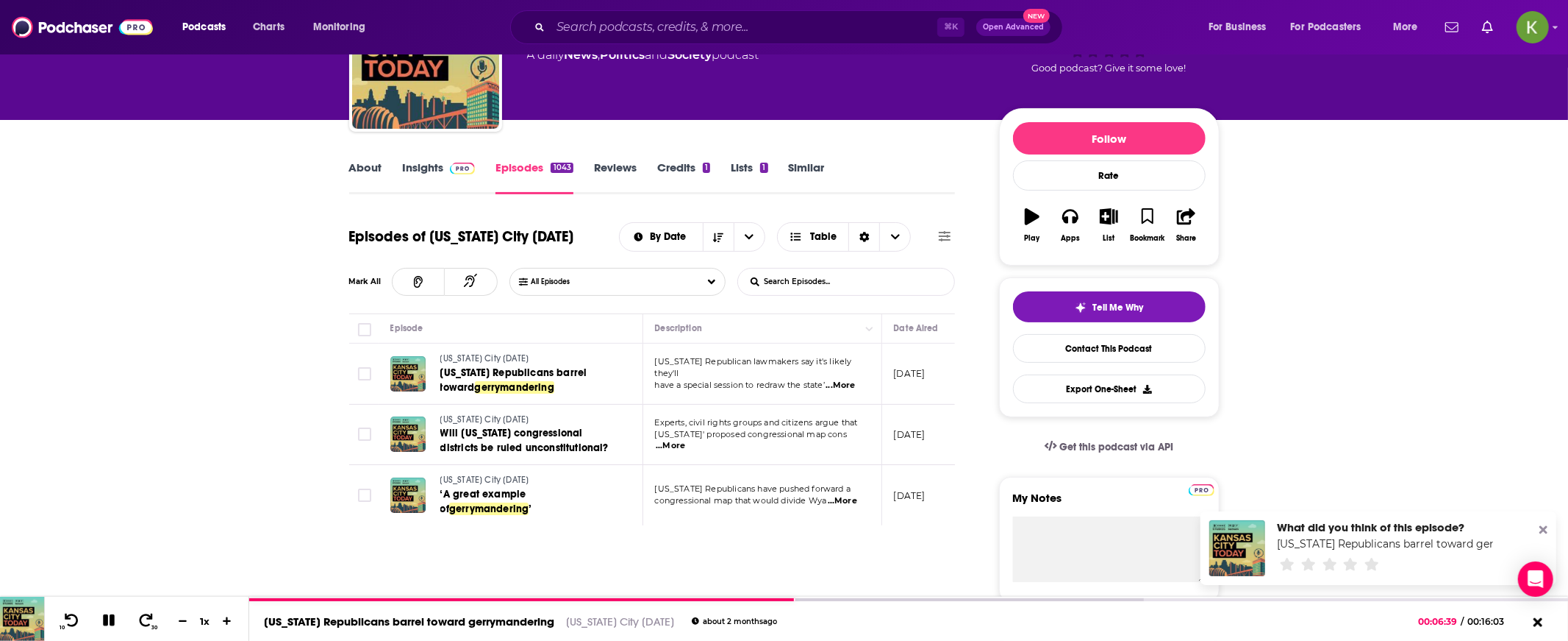
click at [814, 272] on input "List Search Input" at bounding box center [815, 282] width 154 height 27
click at [570, 246] on div "Episodes of Kansas City Today By Date Table" at bounding box center [652, 236] width 607 height 38
click at [822, 276] on input "List Search Input" at bounding box center [815, 282] width 154 height 27
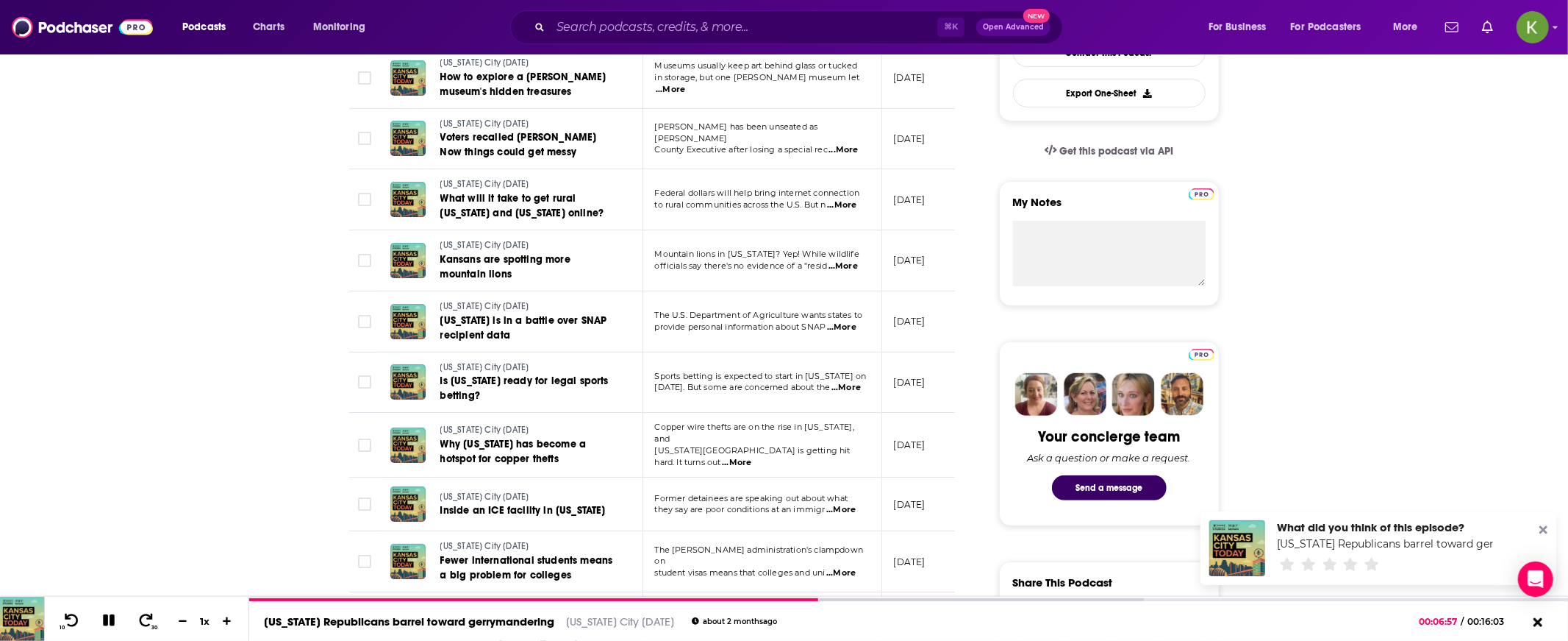
scroll to position [408, 0]
